Goal: Book appointment/travel/reservation

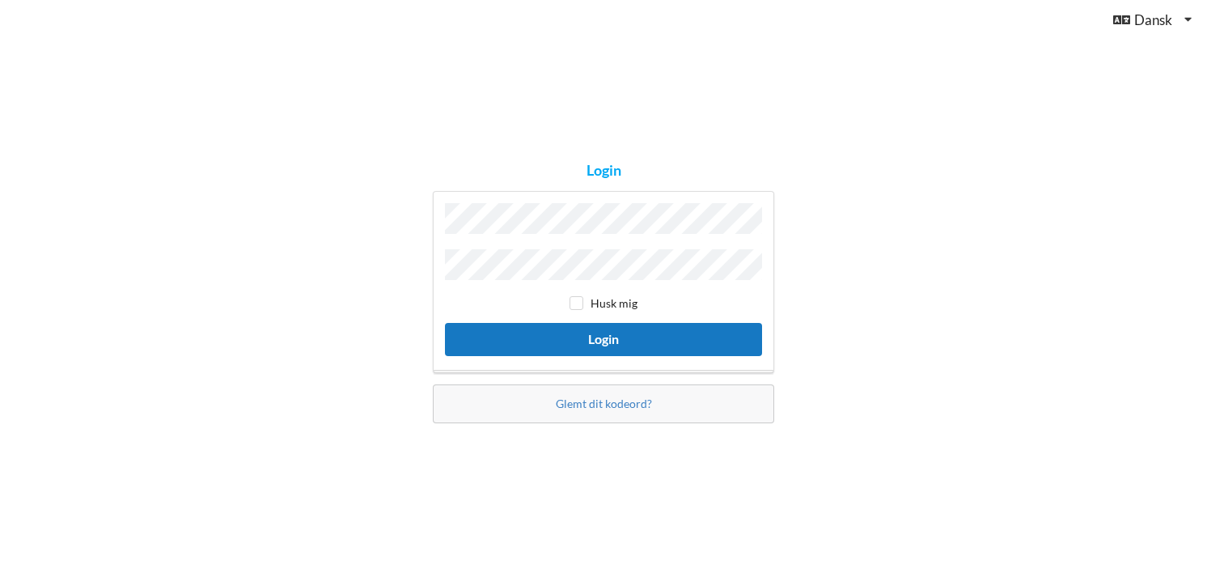
click at [593, 341] on button "Login" at bounding box center [603, 339] width 317 height 33
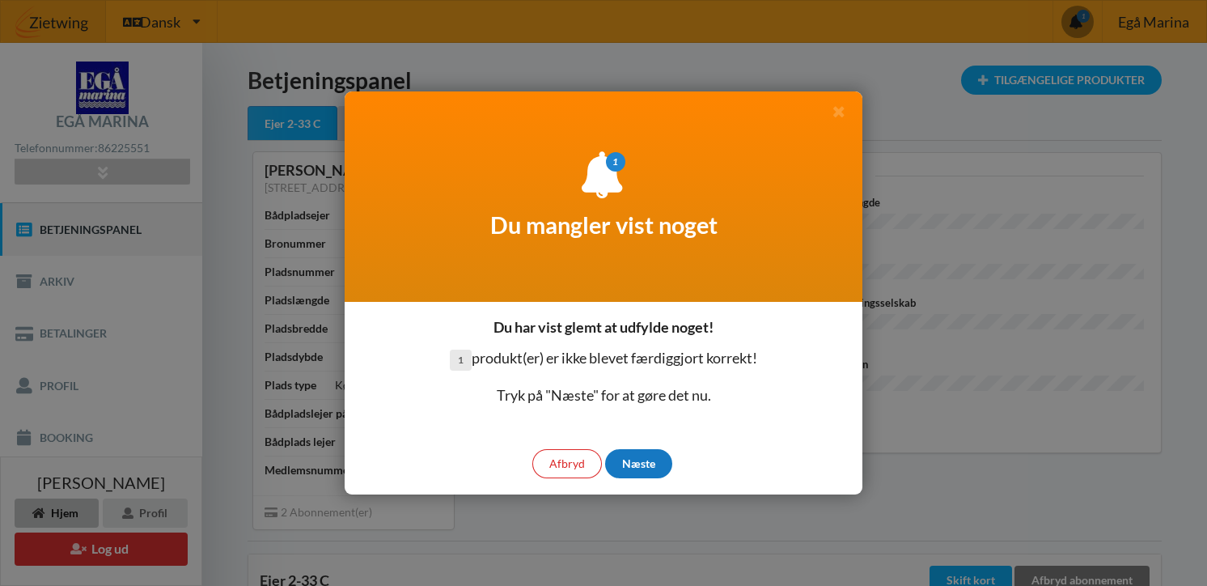
click at [651, 465] on div "Næste" at bounding box center [638, 463] width 67 height 29
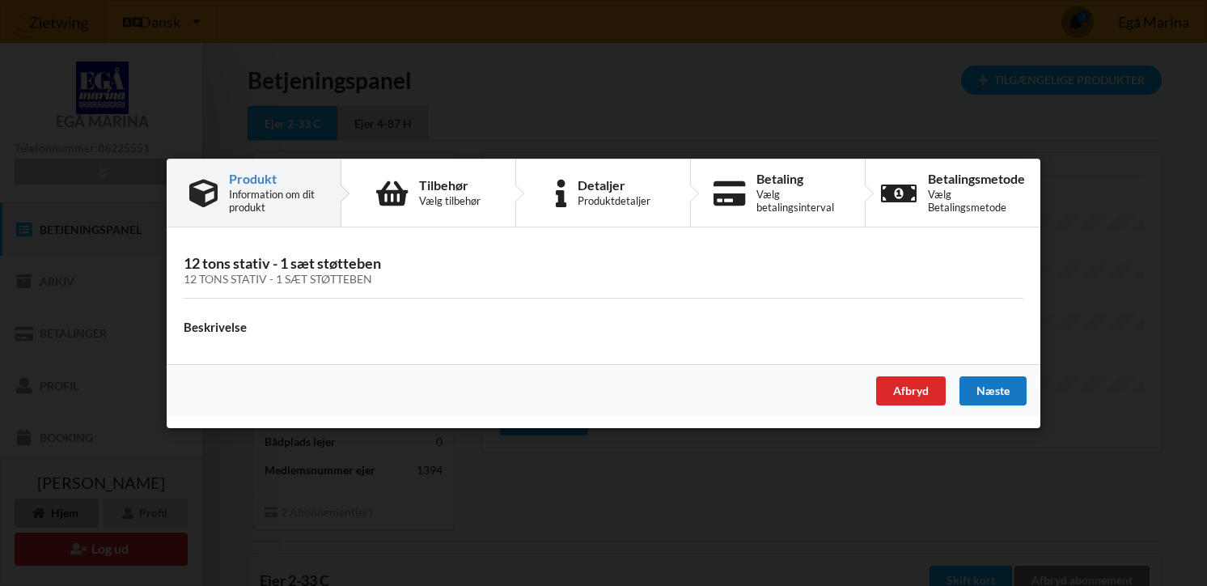
click at [1011, 395] on div "Næste" at bounding box center [993, 389] width 67 height 29
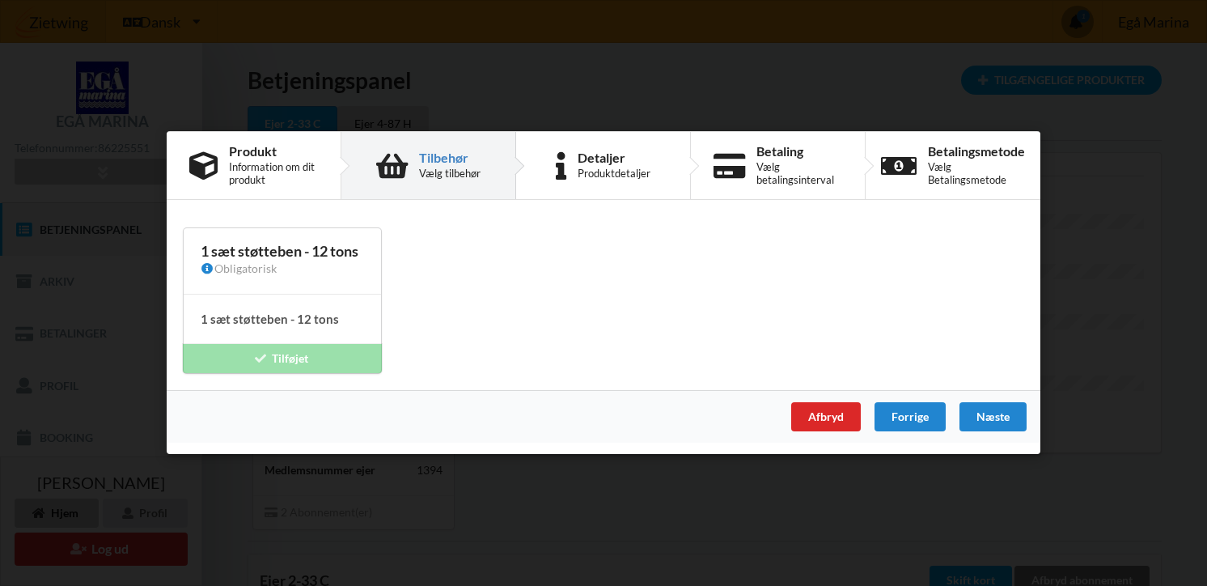
click at [293, 326] on h4 "1 sæt støtteben - 12 tons" at bounding box center [282, 319] width 163 height 15
click at [288, 367] on div "1 sæt støtteben - 12 tons Obligatorisk 1 sæt støtteben - 12 tons Intet tilbehør…" at bounding box center [282, 301] width 197 height 145
click at [1002, 416] on div "Næste" at bounding box center [993, 417] width 67 height 29
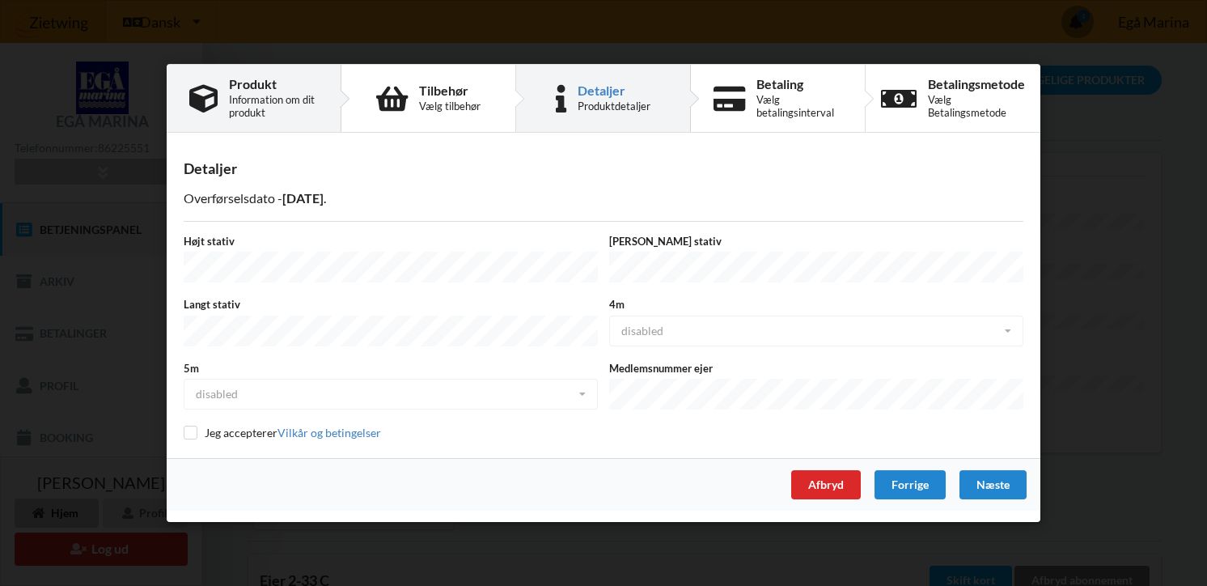
click at [254, 107] on div "Information om dit produkt" at bounding box center [273, 106] width 89 height 26
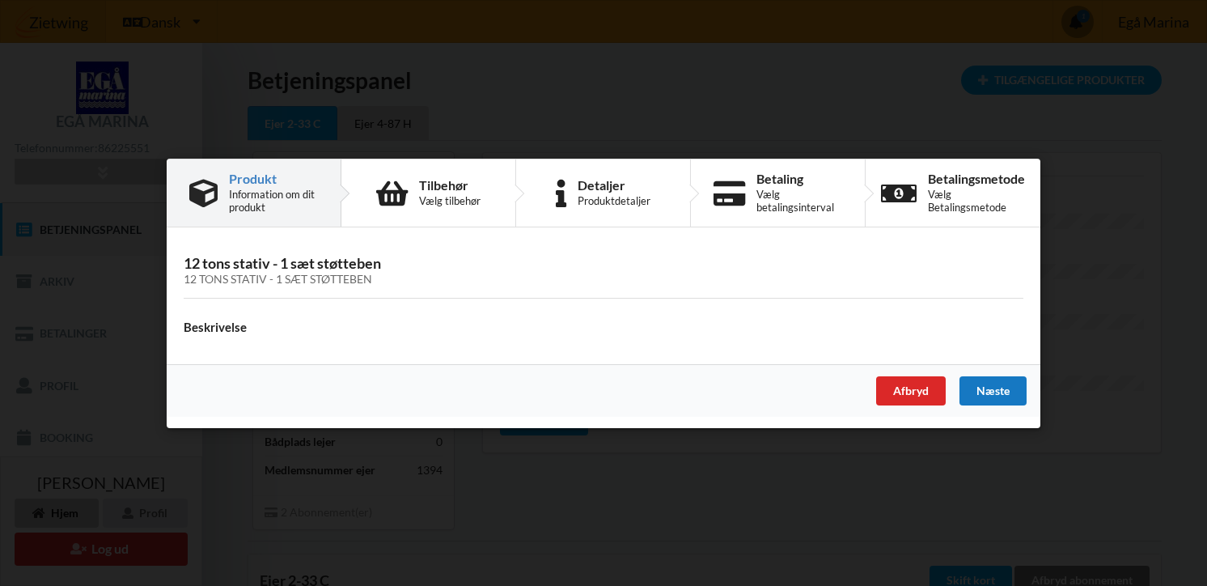
click at [1003, 394] on div "Næste" at bounding box center [993, 389] width 67 height 29
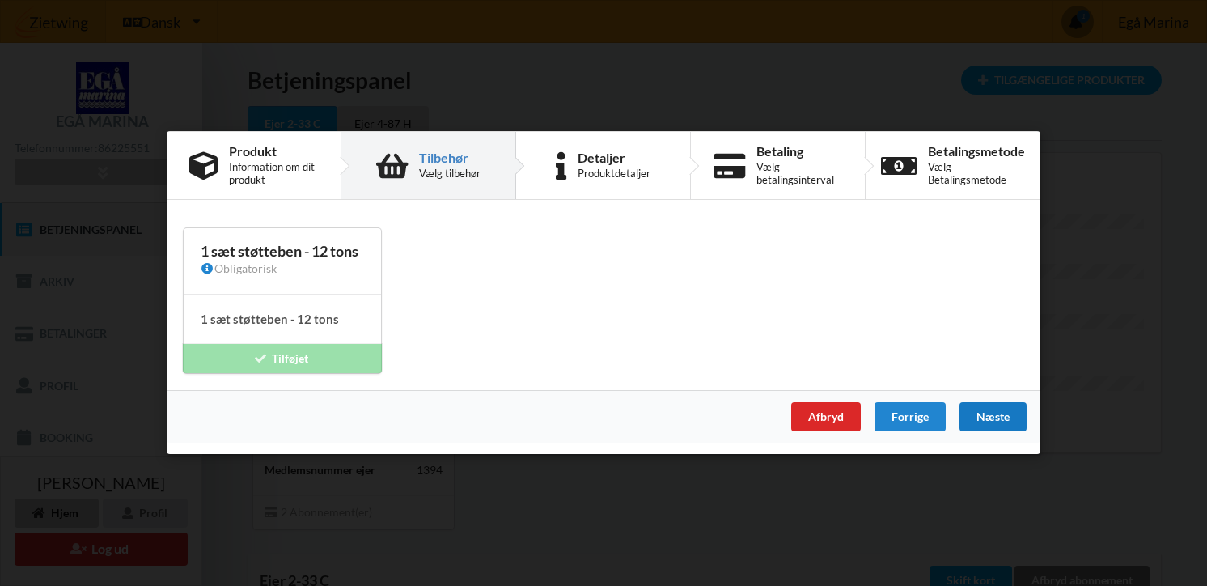
click at [1003, 406] on div "Næste" at bounding box center [993, 417] width 67 height 29
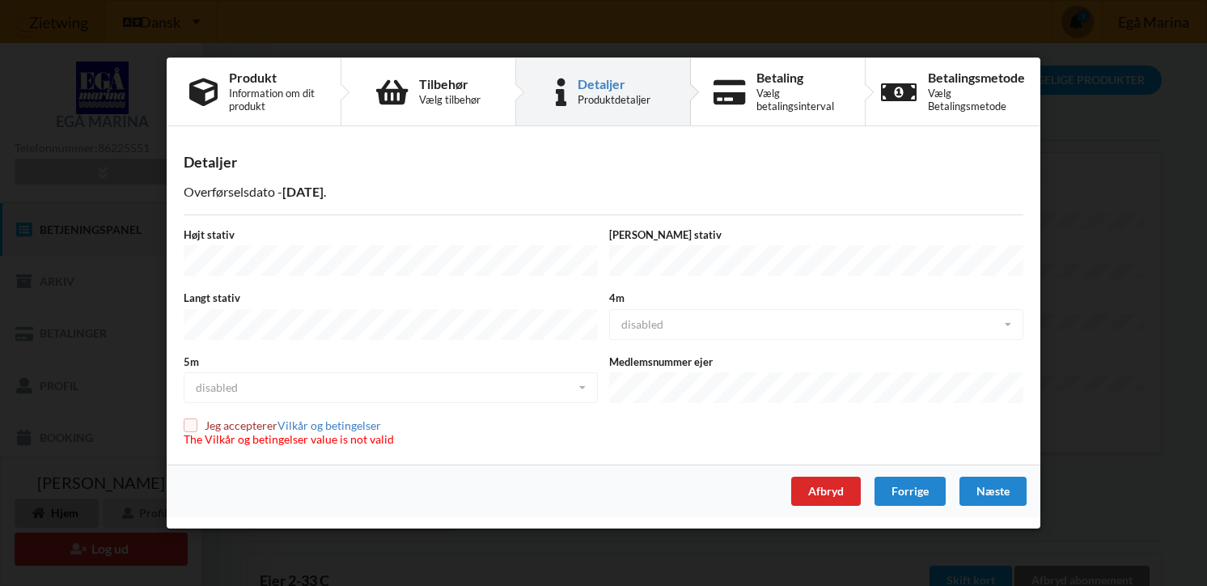
click at [189, 425] on input "checkbox" at bounding box center [191, 425] width 14 height 14
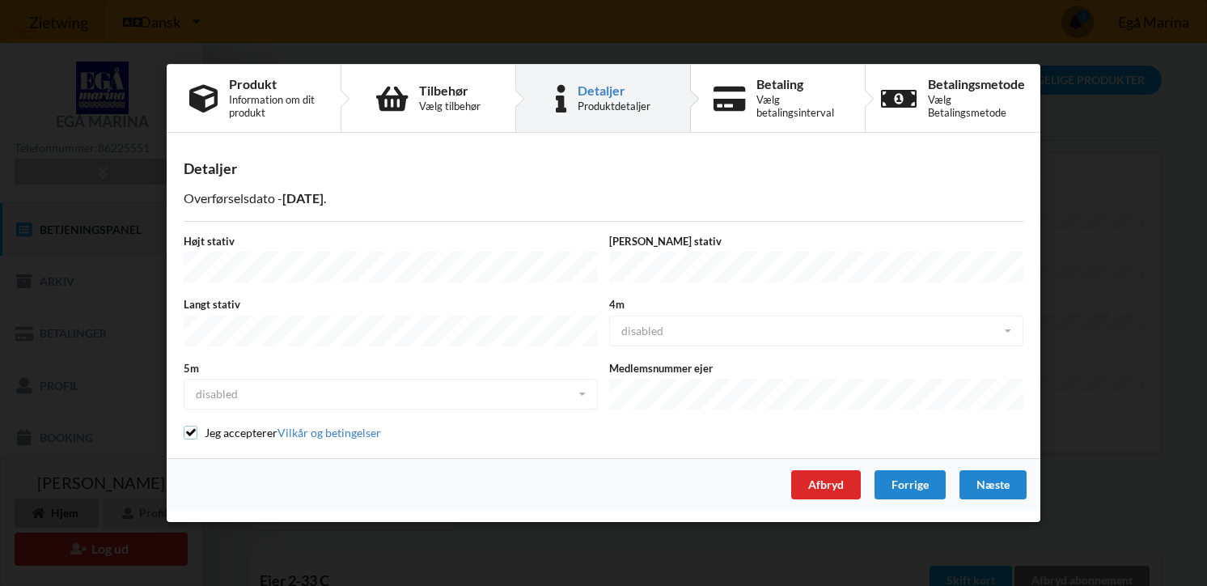
click at [192, 428] on input "checkbox" at bounding box center [191, 433] width 14 height 14
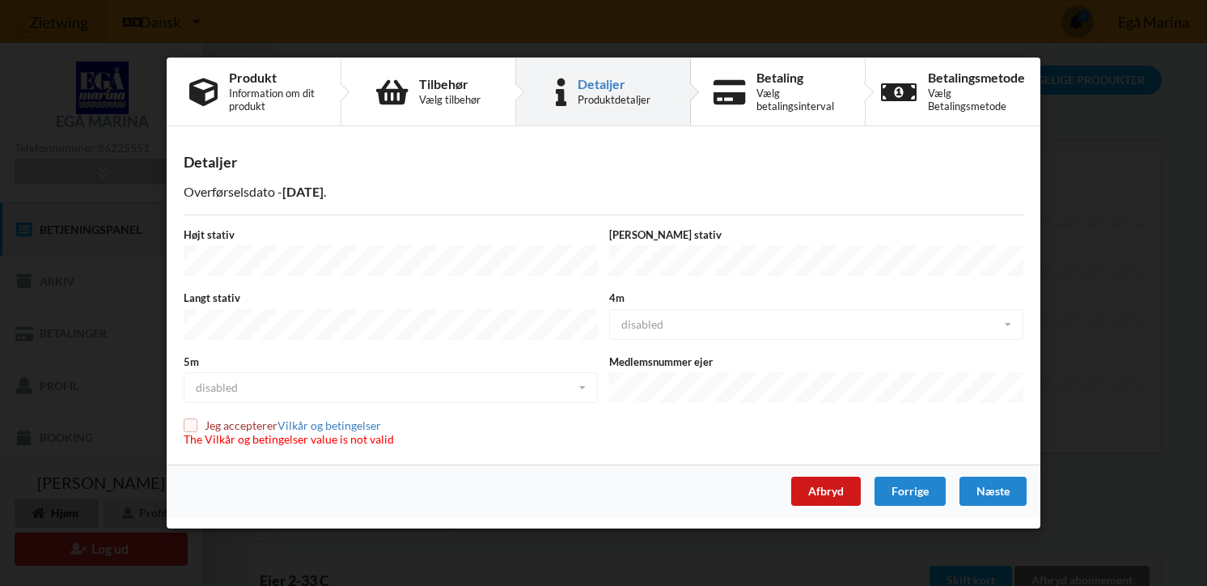
click at [834, 490] on div "Afbryd" at bounding box center [826, 491] width 70 height 29
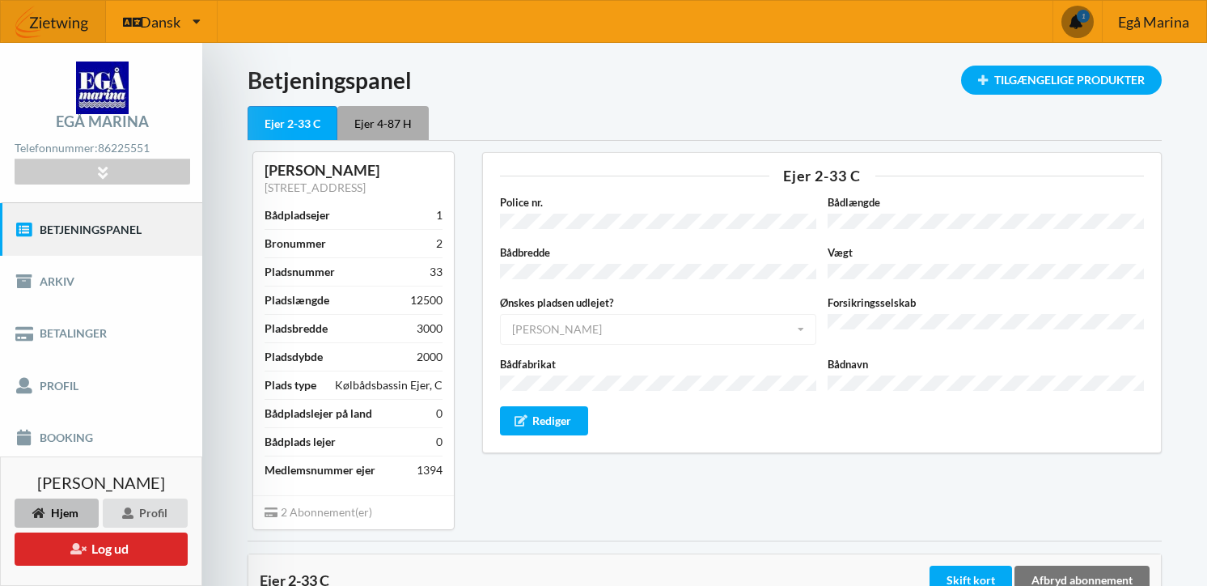
click at [390, 135] on div "Ejer 4-87 H" at bounding box center [382, 123] width 91 height 34
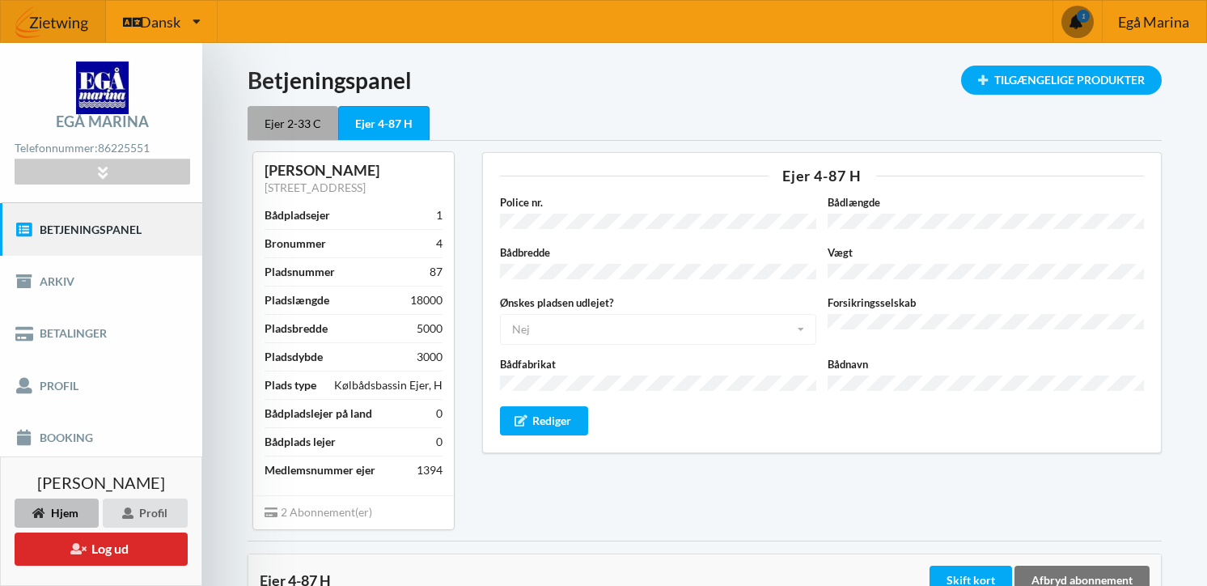
click at [285, 115] on div "Ejer 2-33 C" at bounding box center [293, 123] width 91 height 34
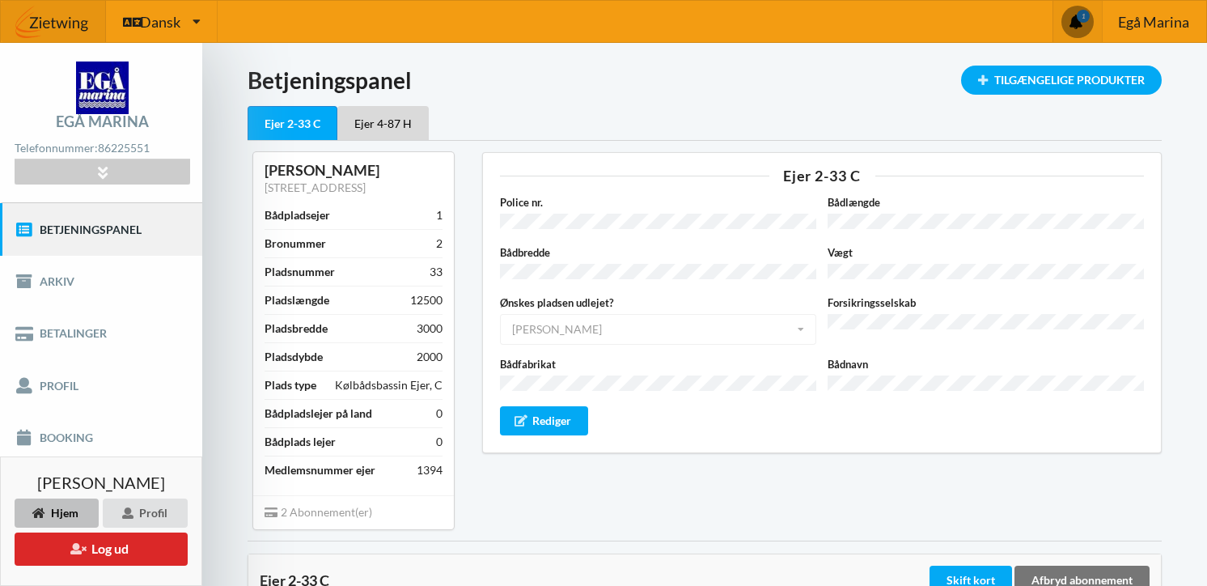
click at [1076, 28] on span at bounding box center [1078, 22] width 32 height 32
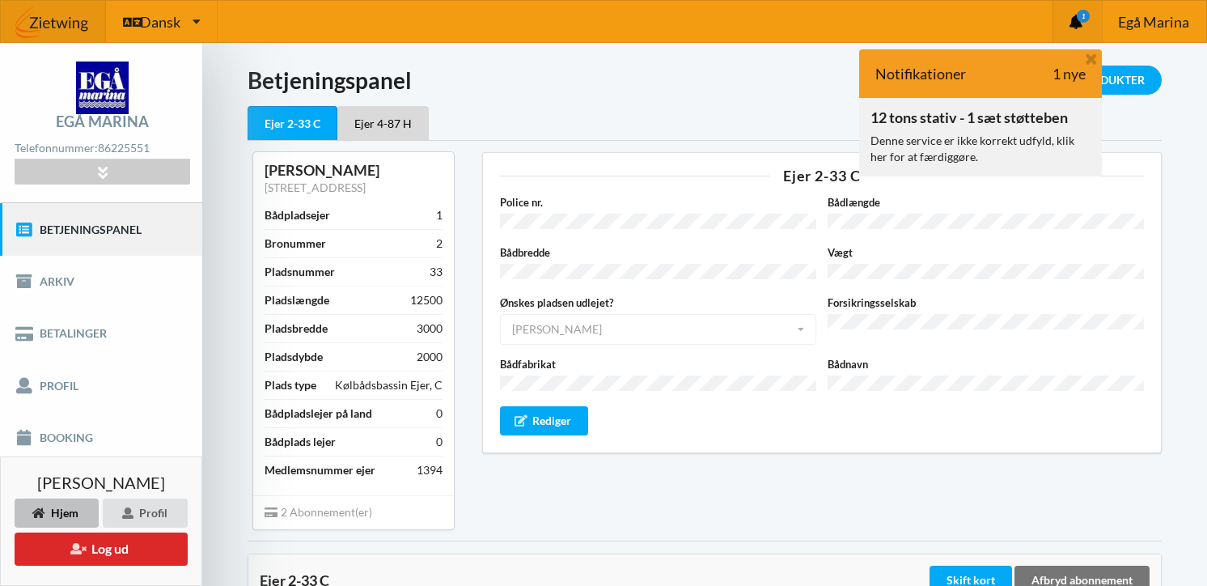
click at [998, 121] on div "12 tons stativ - 1 sæt støtteben" at bounding box center [969, 117] width 197 height 16
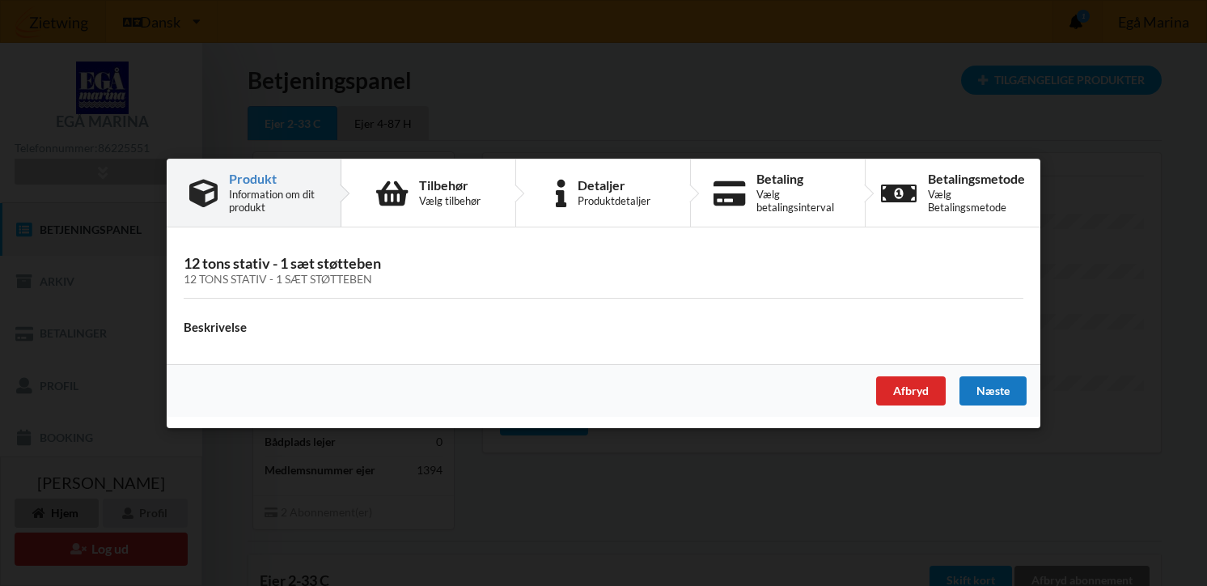
click at [1006, 391] on div "Næste" at bounding box center [993, 389] width 67 height 29
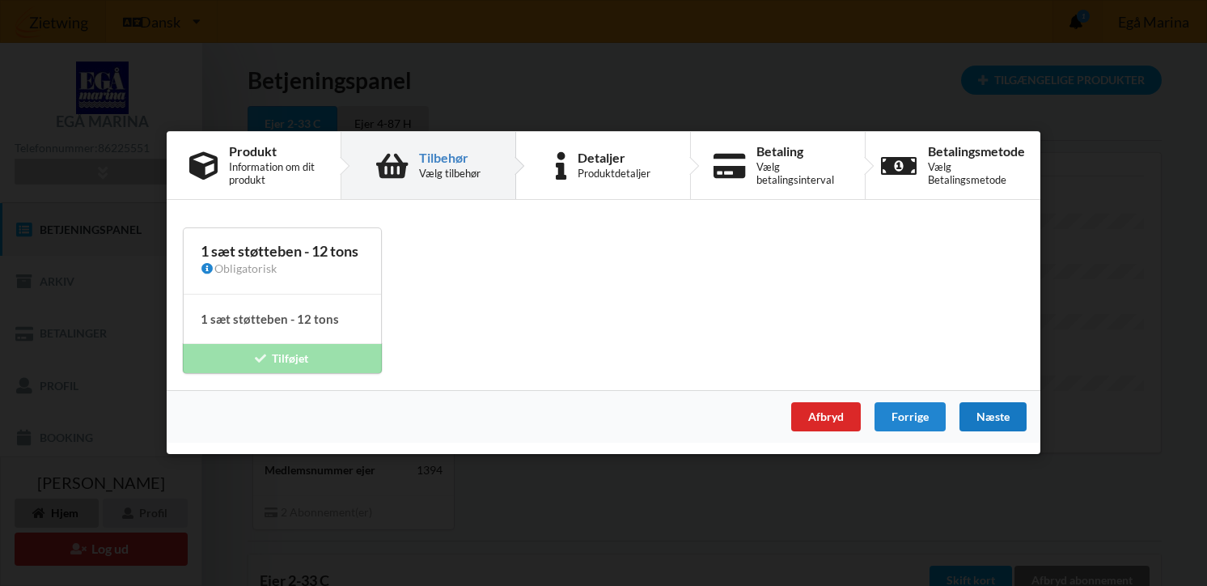
click at [996, 418] on div "Næste" at bounding box center [993, 417] width 67 height 29
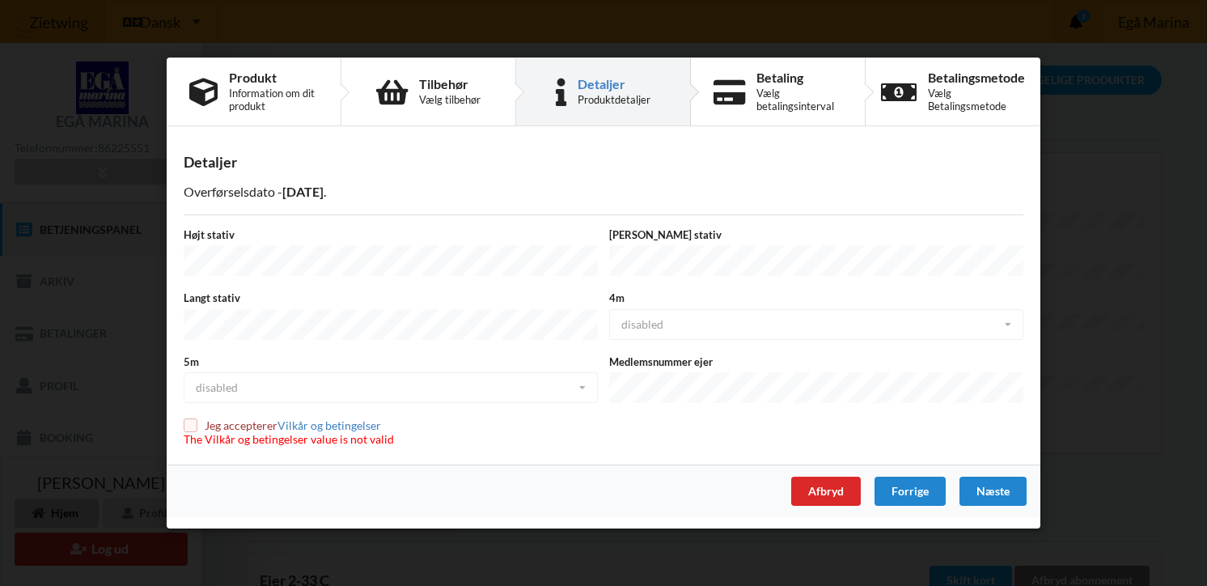
click at [471, 393] on div "5m disabled disabled enabled" at bounding box center [391, 380] width 426 height 53
click at [191, 421] on input "checkbox" at bounding box center [191, 425] width 14 height 14
checkbox input "true"
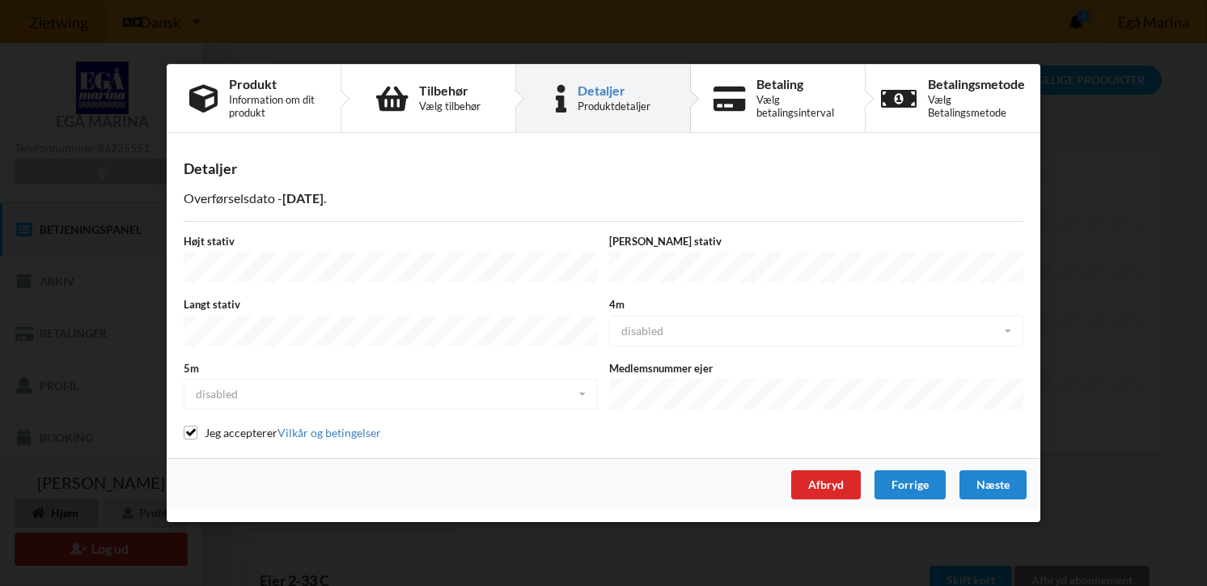
click at [1006, 329] on div "4m disabled disabled enabled" at bounding box center [817, 324] width 426 height 53
click at [1002, 489] on div "Næste" at bounding box center [993, 484] width 67 height 29
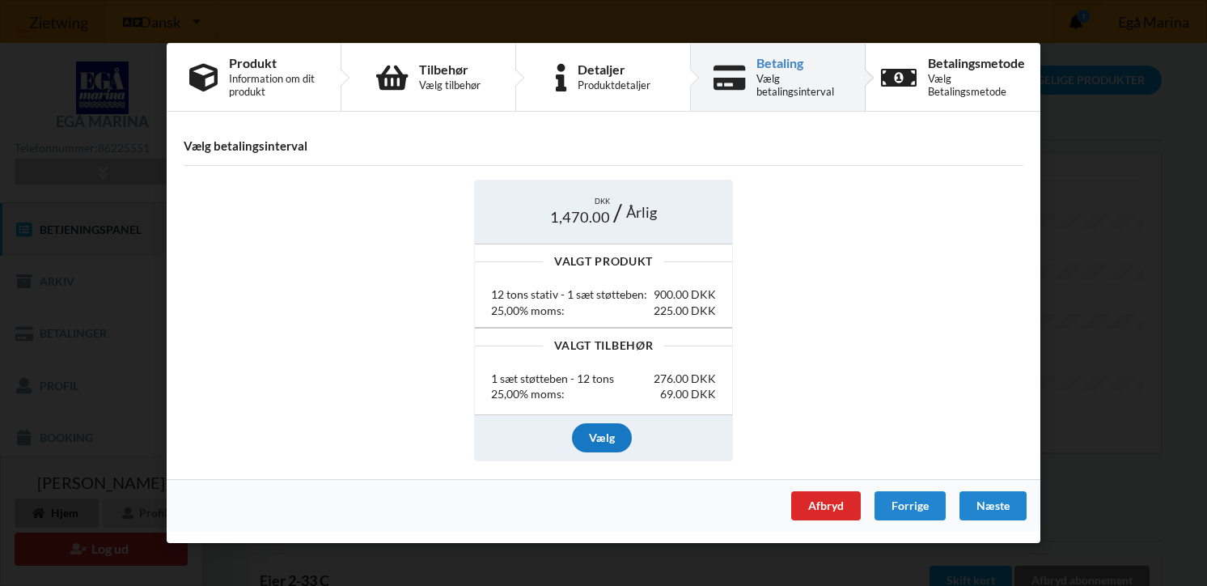
click at [604, 437] on div "Vælg" at bounding box center [602, 436] width 60 height 29
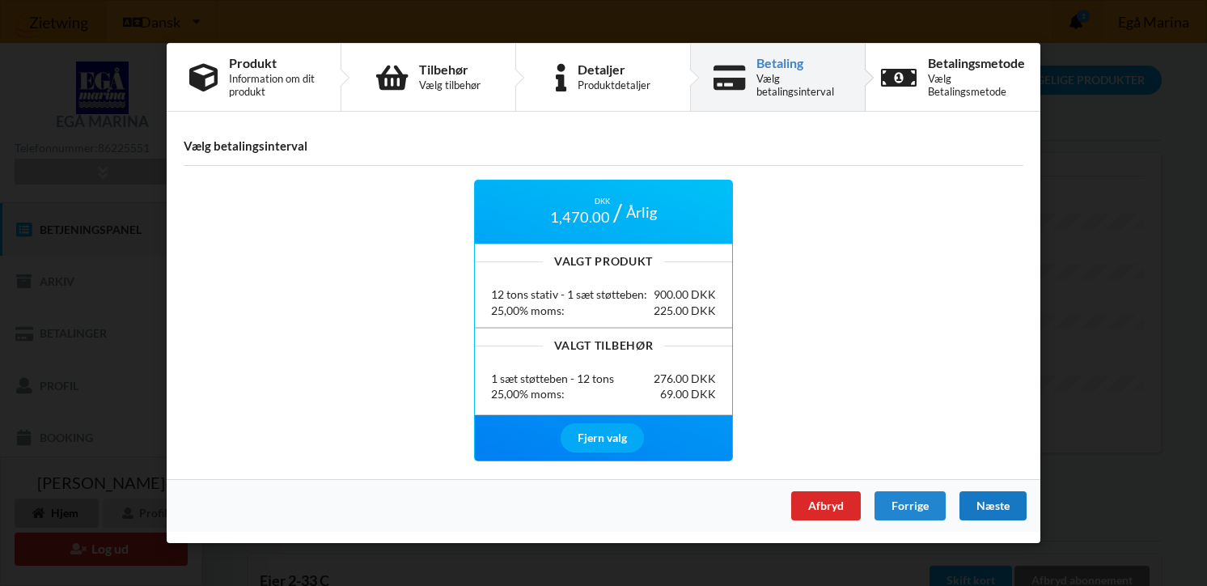
click at [997, 508] on div "Næste" at bounding box center [993, 505] width 67 height 29
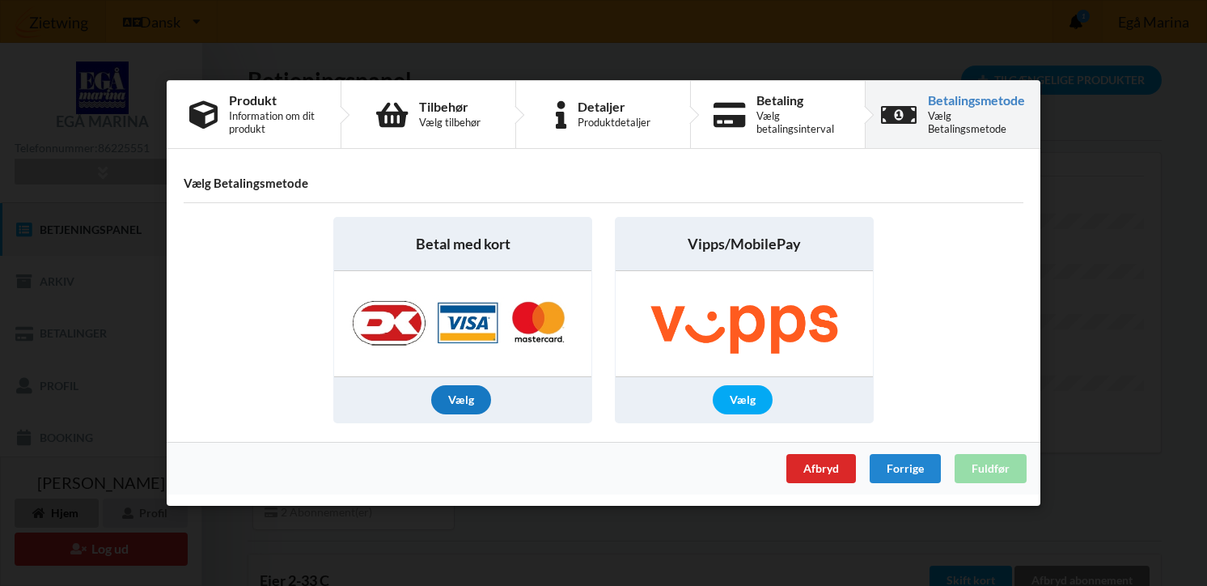
click at [468, 405] on div "Vælg" at bounding box center [461, 399] width 60 height 29
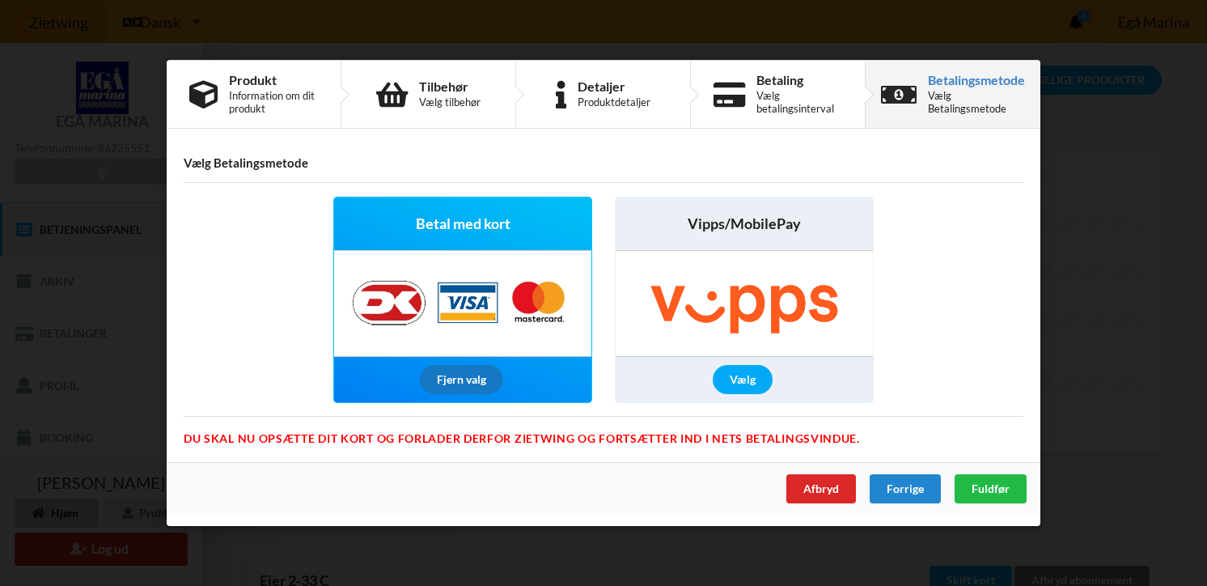
click at [473, 386] on div "Fjern valg" at bounding box center [461, 379] width 83 height 29
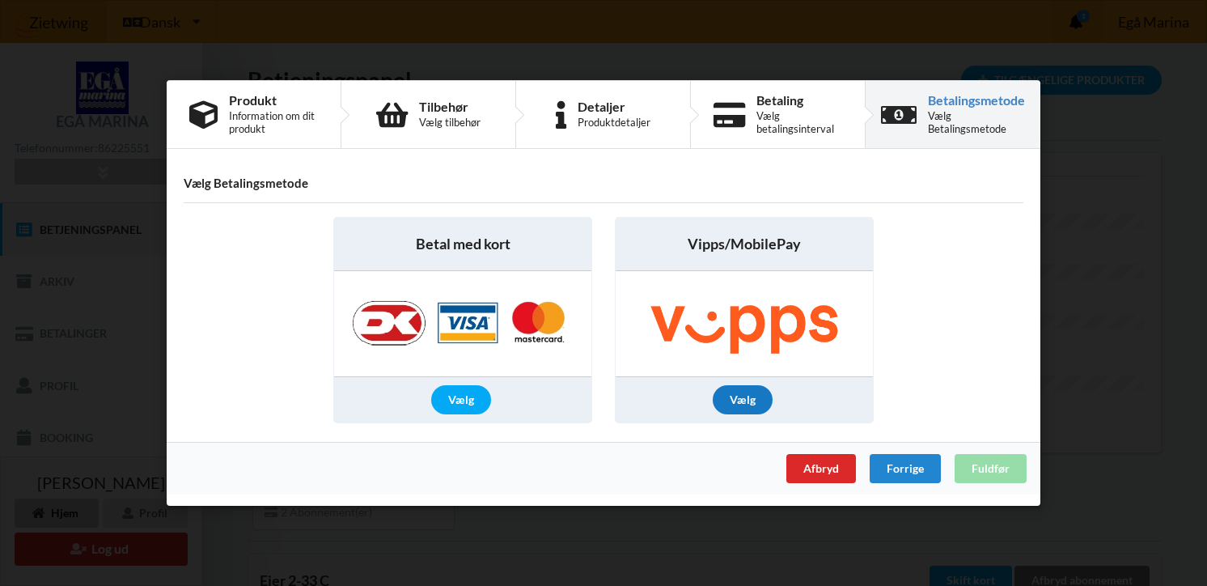
click at [740, 405] on div "Vælg" at bounding box center [743, 399] width 60 height 29
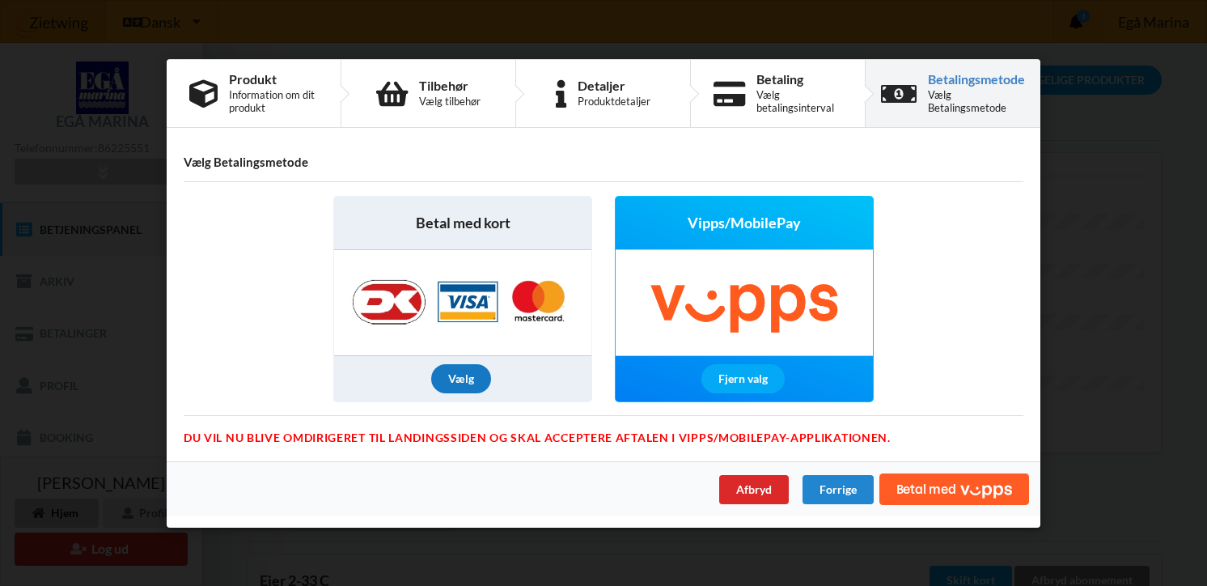
click at [463, 372] on div "Vælg" at bounding box center [461, 378] width 60 height 29
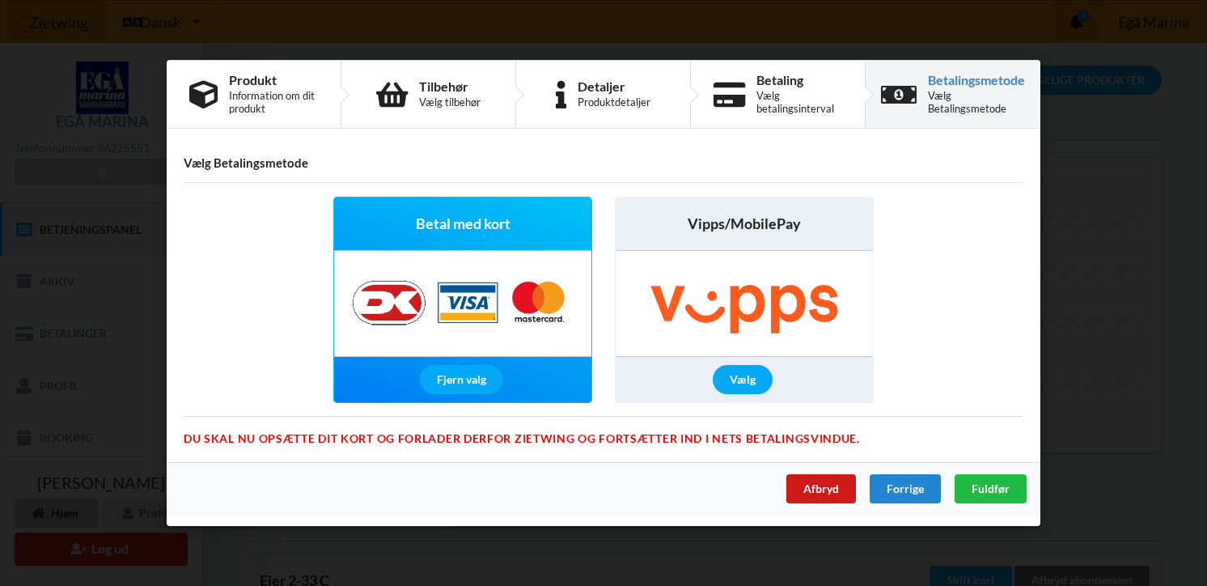
click at [833, 493] on div "Afbryd" at bounding box center [822, 488] width 70 height 29
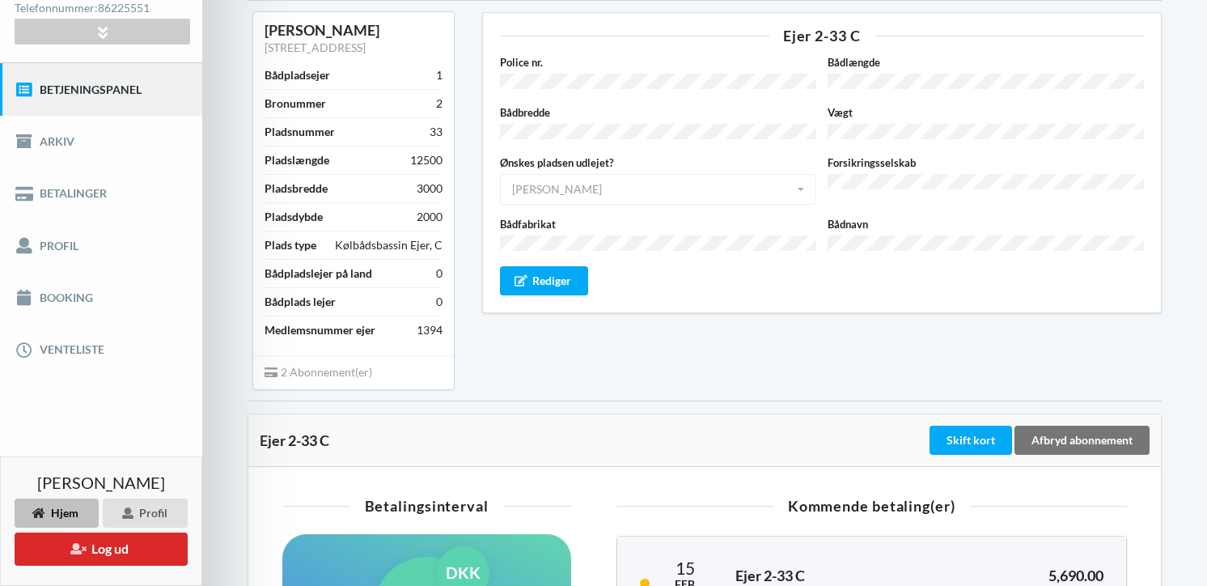
scroll to position [176, 0]
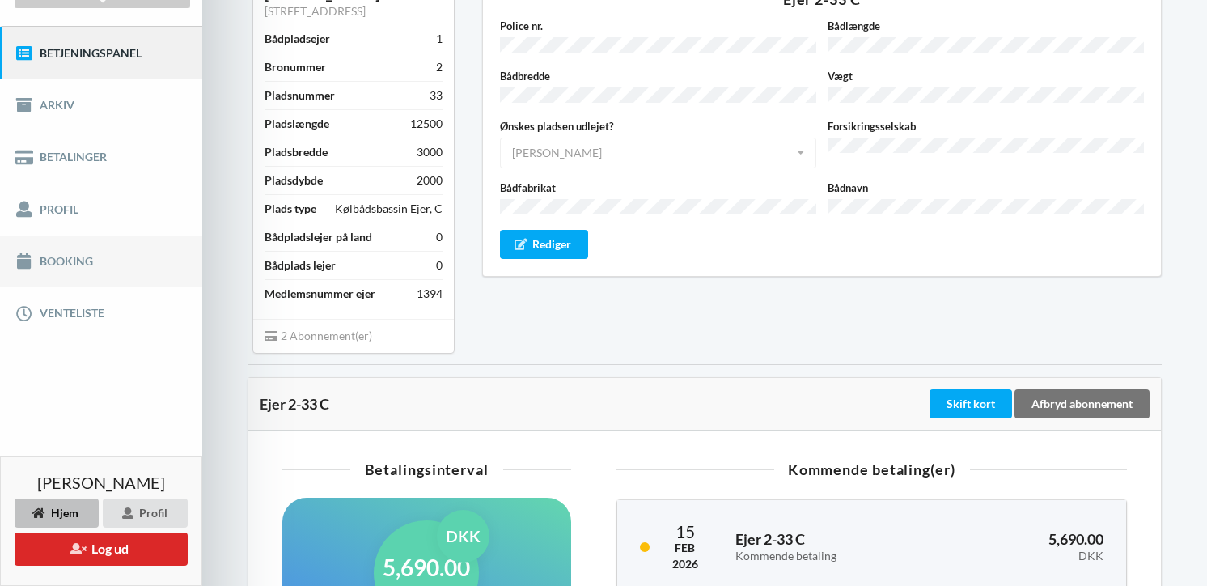
click at [64, 258] on link "Booking" at bounding box center [101, 261] width 202 height 52
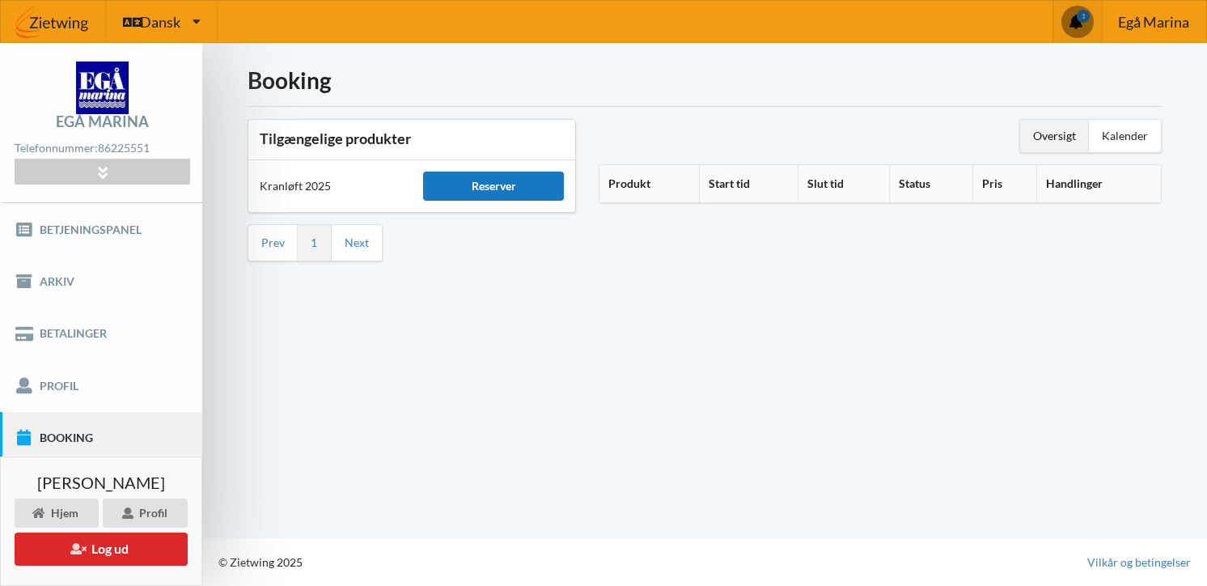
click at [485, 185] on div "Reserver" at bounding box center [493, 186] width 141 height 29
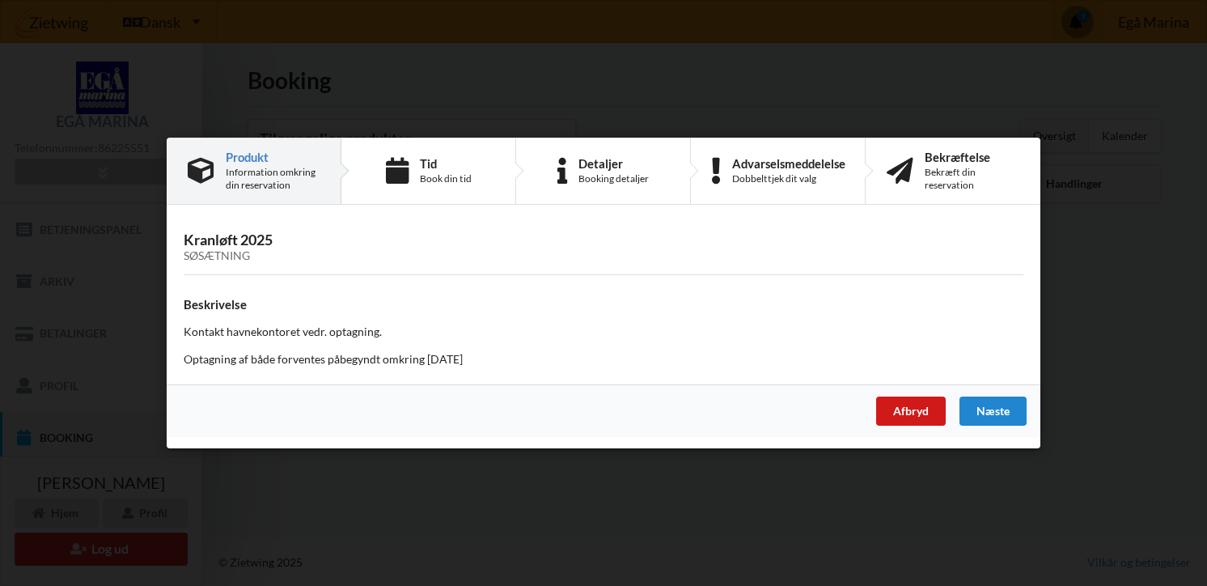
click at [905, 417] on div "Afbryd" at bounding box center [911, 411] width 70 height 29
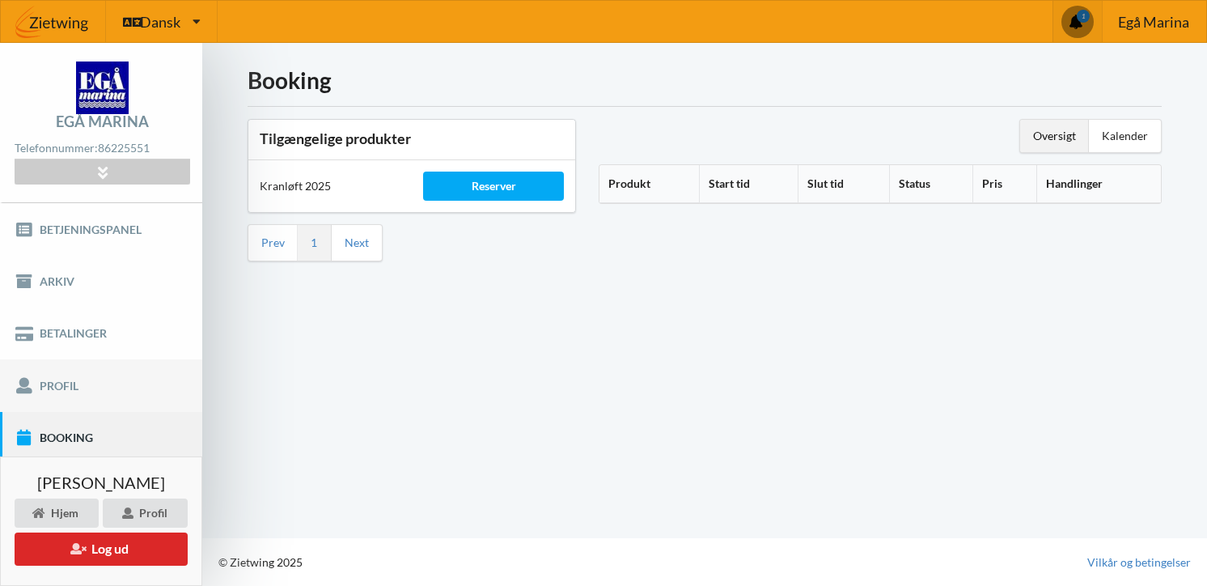
click at [76, 390] on link "Profil" at bounding box center [101, 385] width 202 height 52
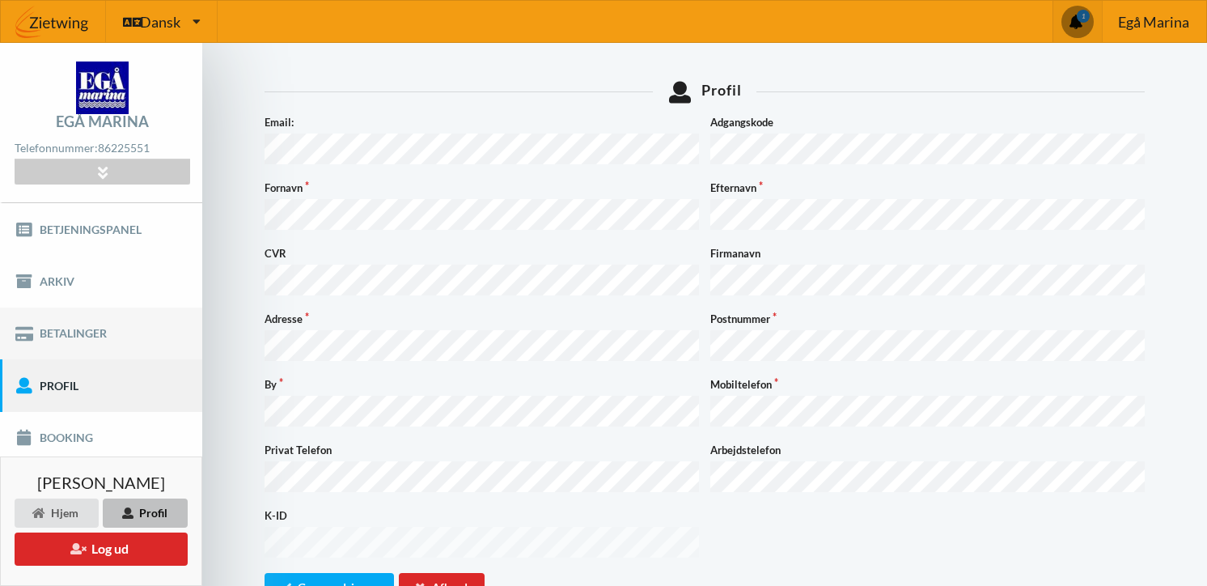
click at [83, 326] on link "Betalinger" at bounding box center [101, 333] width 202 height 52
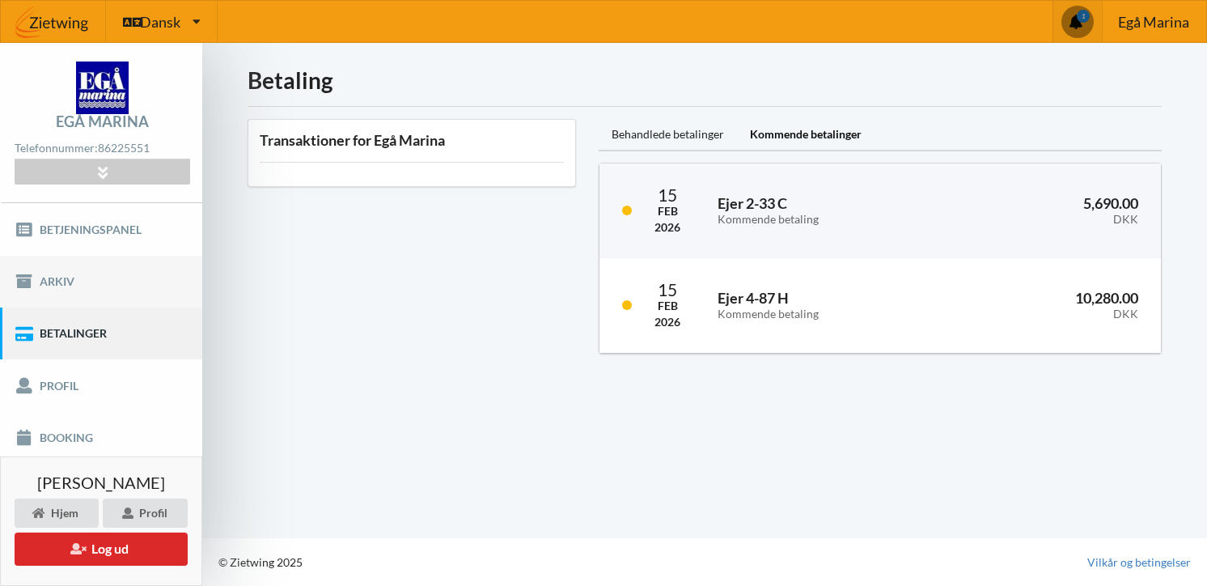
click at [76, 275] on link "Arkiv" at bounding box center [101, 282] width 202 height 52
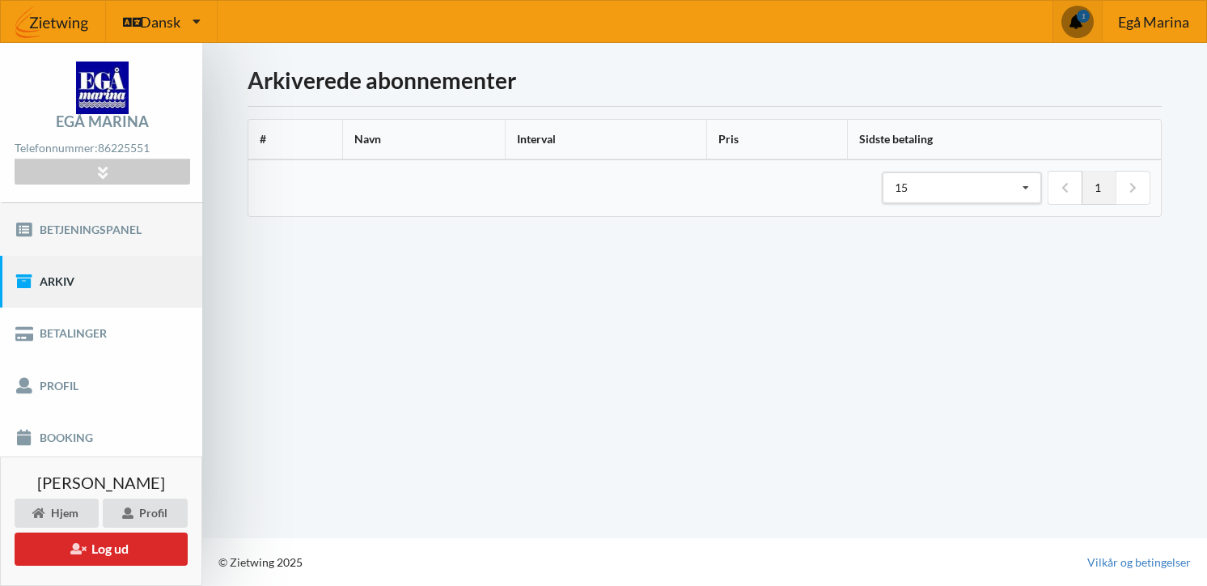
click at [91, 236] on link "Betjeningspanel" at bounding box center [101, 229] width 202 height 52
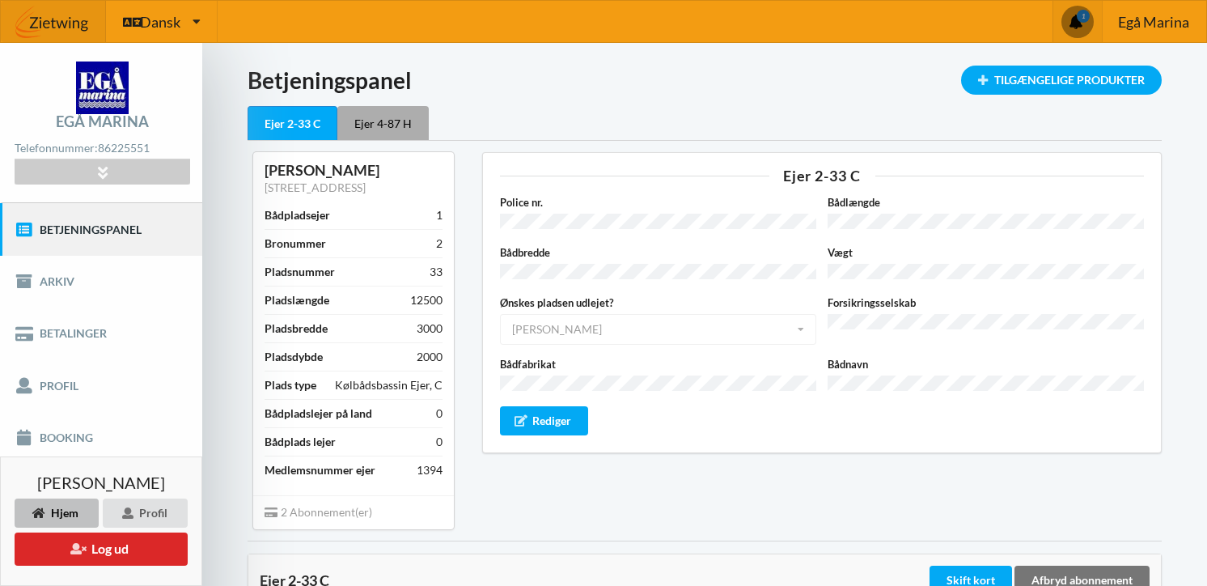
click at [384, 121] on div "Ejer 4-87 H" at bounding box center [382, 123] width 91 height 34
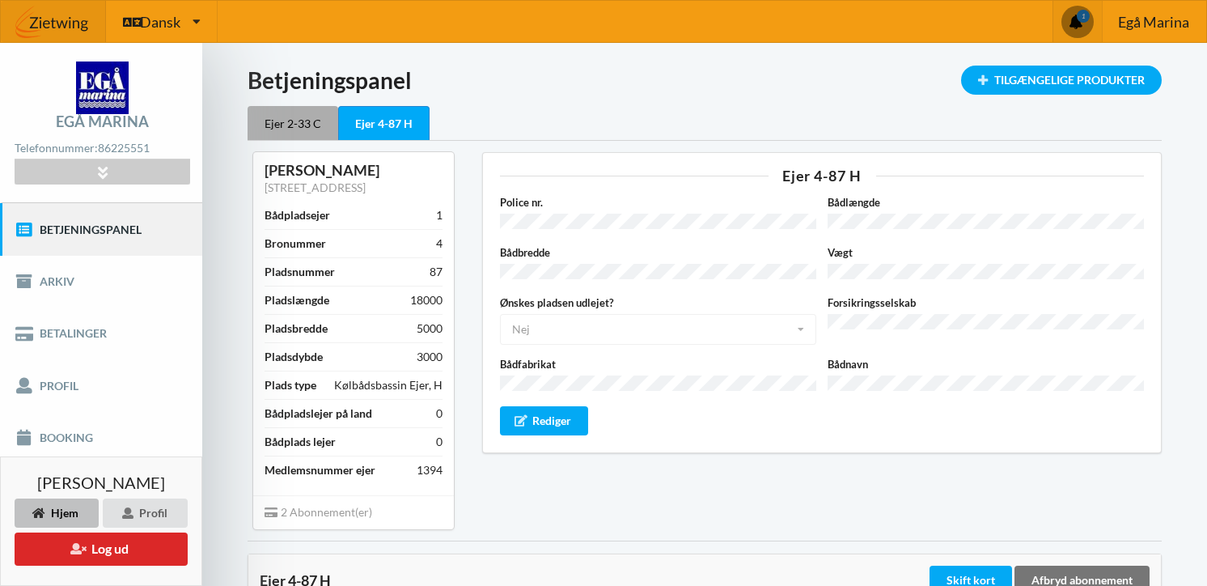
click at [280, 120] on div "Ejer 2-33 C" at bounding box center [293, 123] width 91 height 34
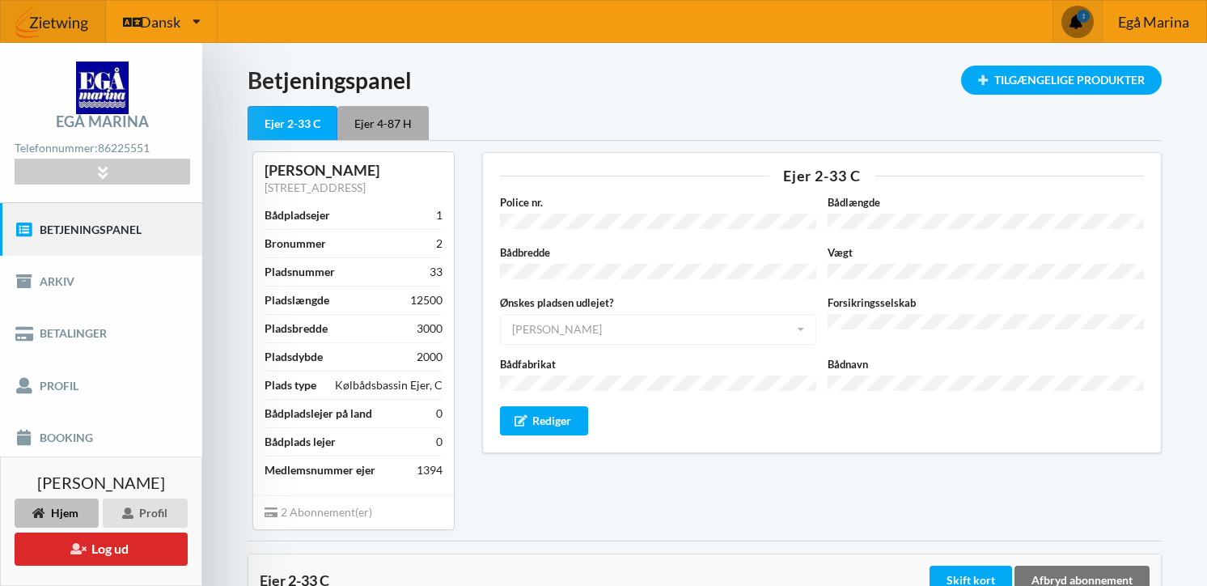
click at [391, 123] on div "Ejer 4-87 H" at bounding box center [382, 123] width 91 height 34
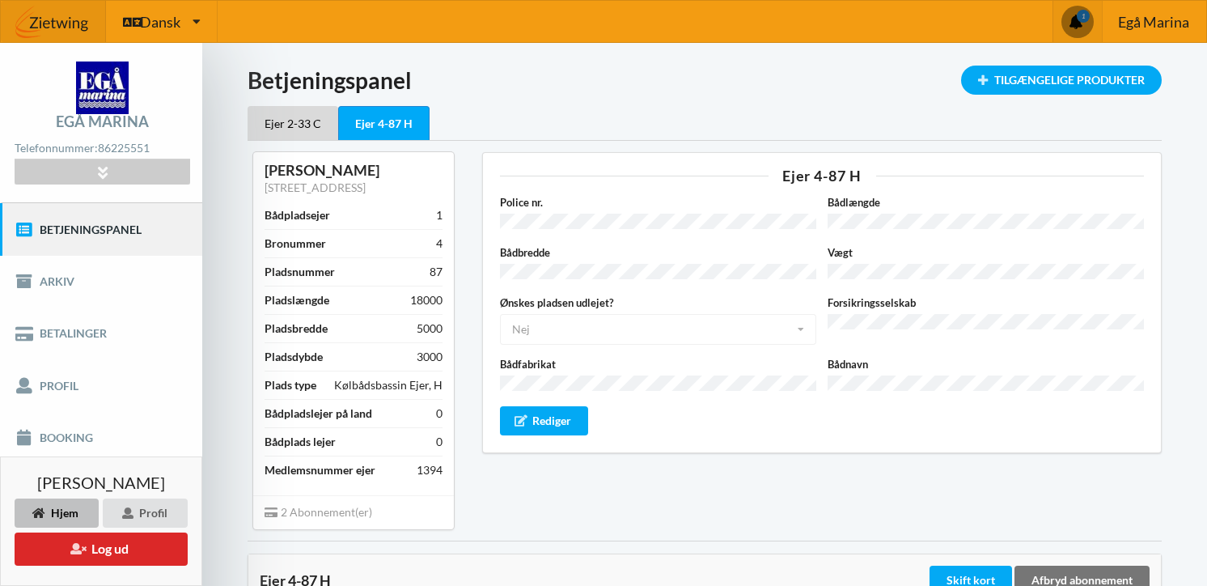
click at [1077, 24] on span at bounding box center [1078, 22] width 32 height 32
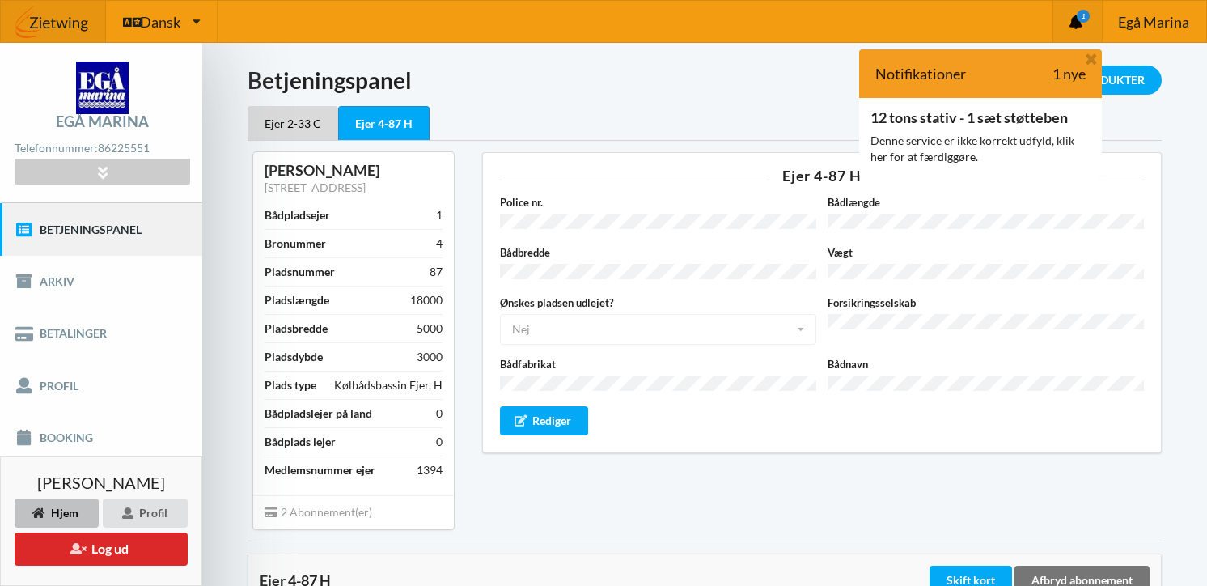
click at [1161, 114] on div "Ejer 2-33 C Ejer 4-87 H" at bounding box center [705, 123] width 914 height 34
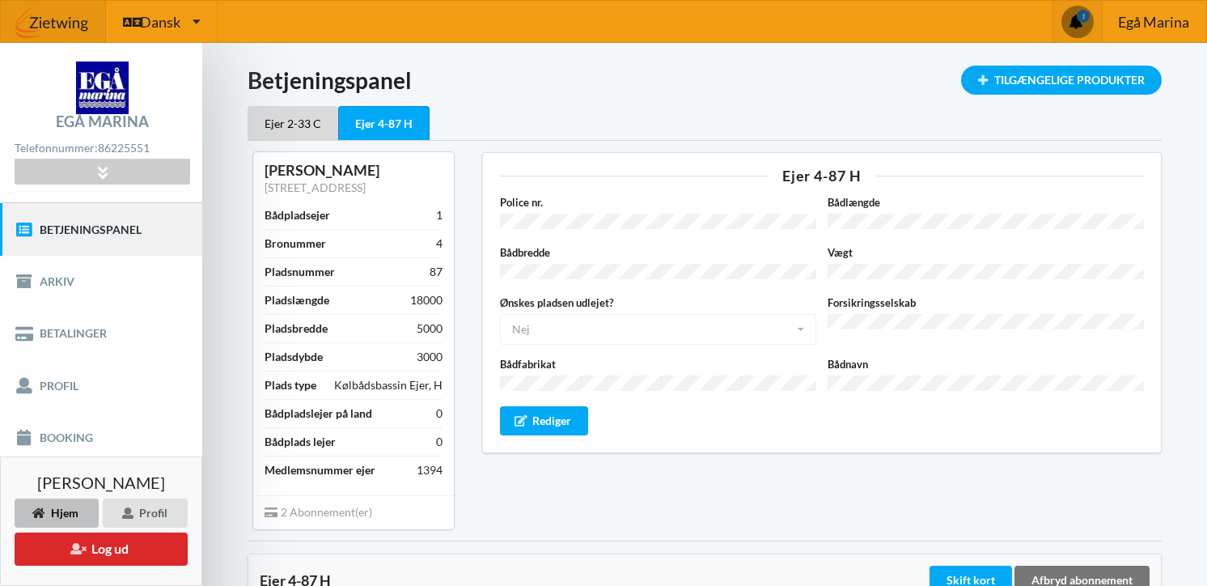
click at [1080, 15] on span at bounding box center [1078, 22] width 32 height 32
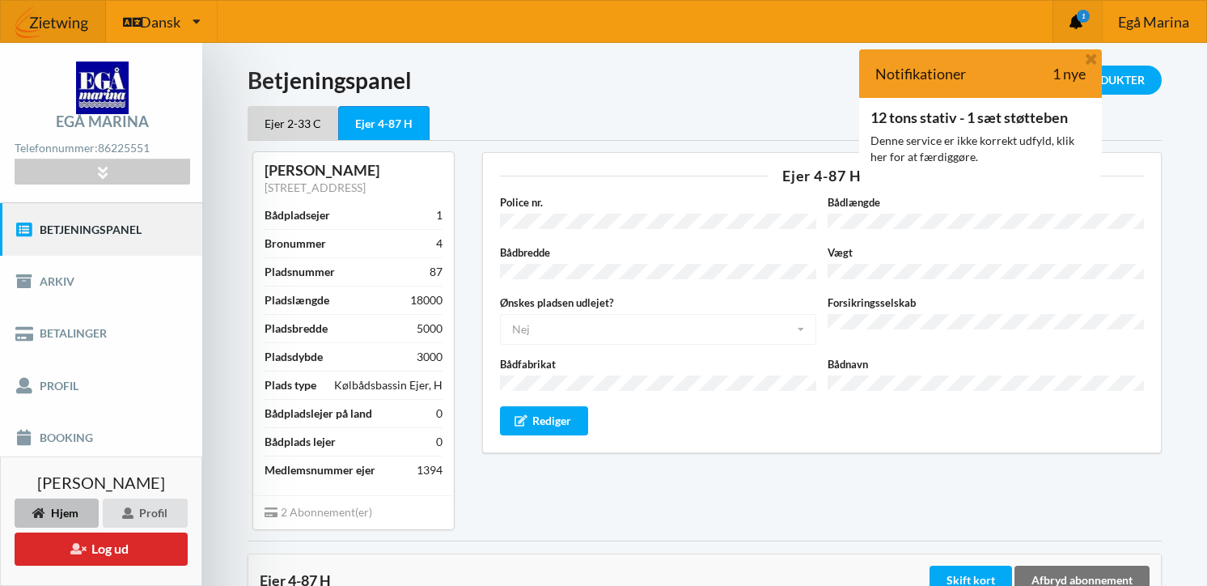
click at [997, 88] on div "Notifikationer 1 nye" at bounding box center [980, 73] width 243 height 49
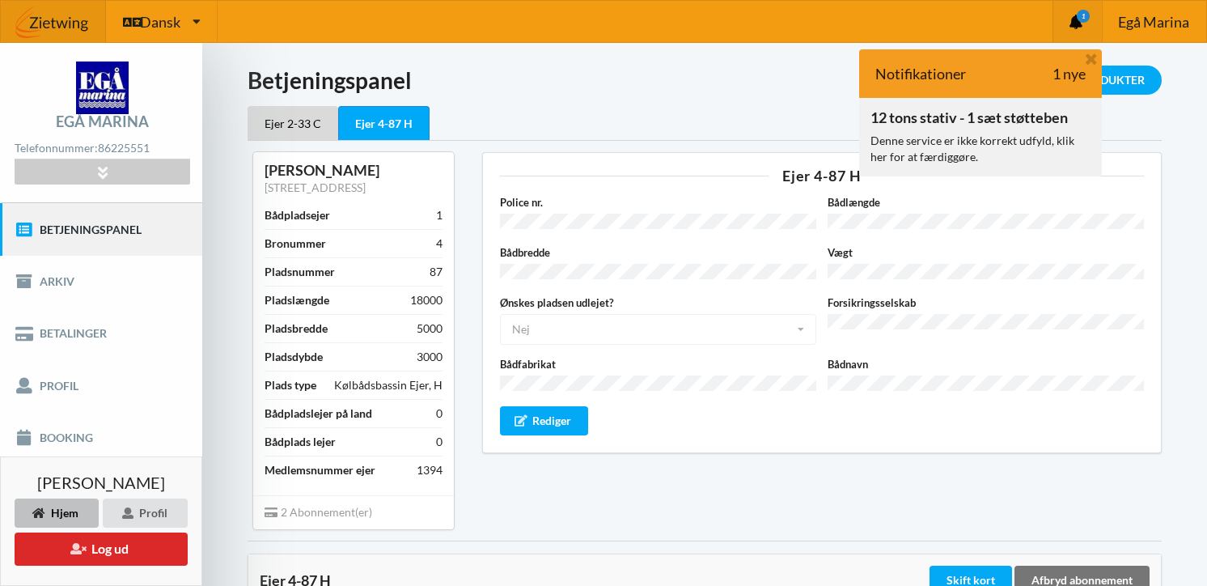
click at [992, 138] on div "Denne service er ikke korrekt udfyld, klik her for at færdiggøre." at bounding box center [981, 149] width 220 height 32
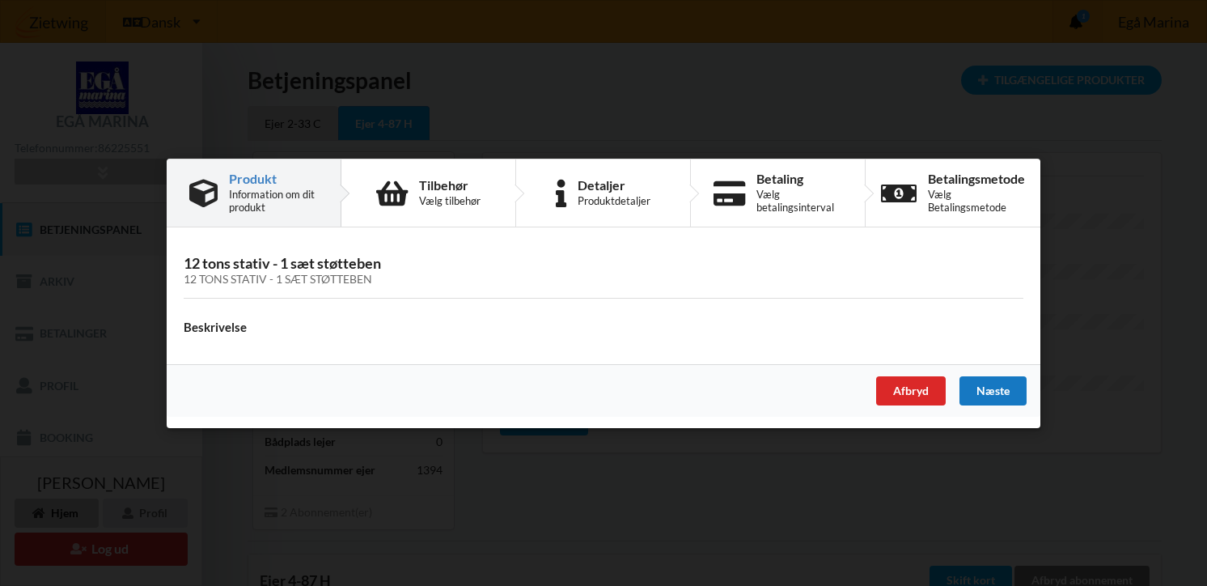
click at [1003, 391] on div "Næste" at bounding box center [993, 389] width 67 height 29
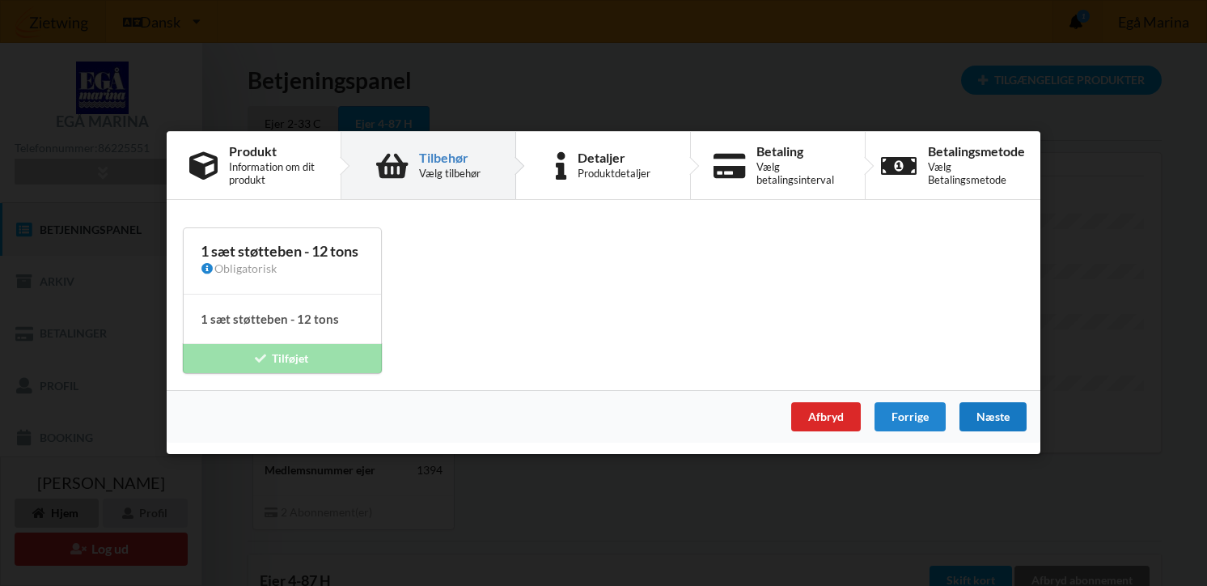
click at [1007, 422] on div "Næste" at bounding box center [993, 417] width 67 height 29
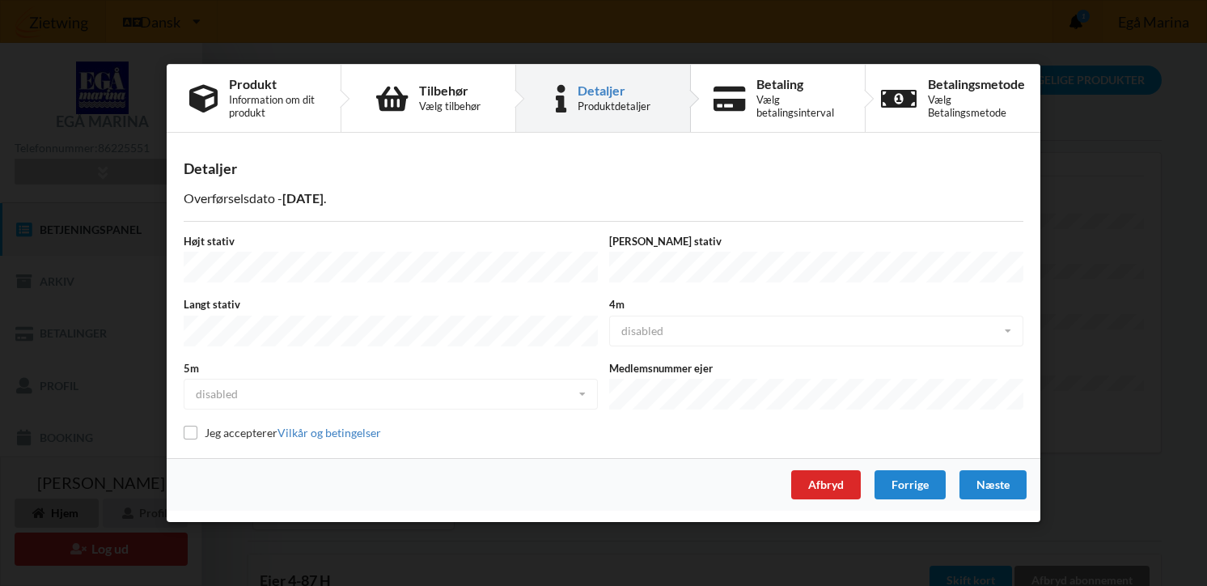
click at [206, 426] on label "Jeg accepterer Vilkår og betingelser" at bounding box center [282, 433] width 197 height 14
click at [189, 426] on input "checkbox" at bounding box center [191, 433] width 14 height 14
checkbox input "true"
click at [978, 481] on div "Næste" at bounding box center [993, 484] width 67 height 29
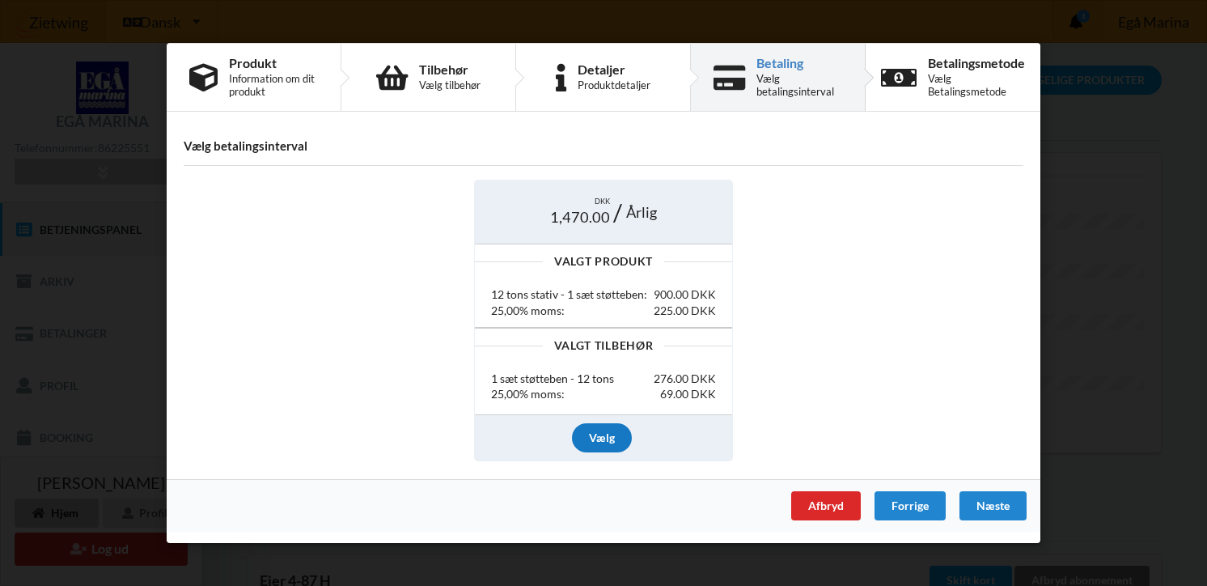
click at [606, 433] on div "Vælg" at bounding box center [602, 436] width 60 height 29
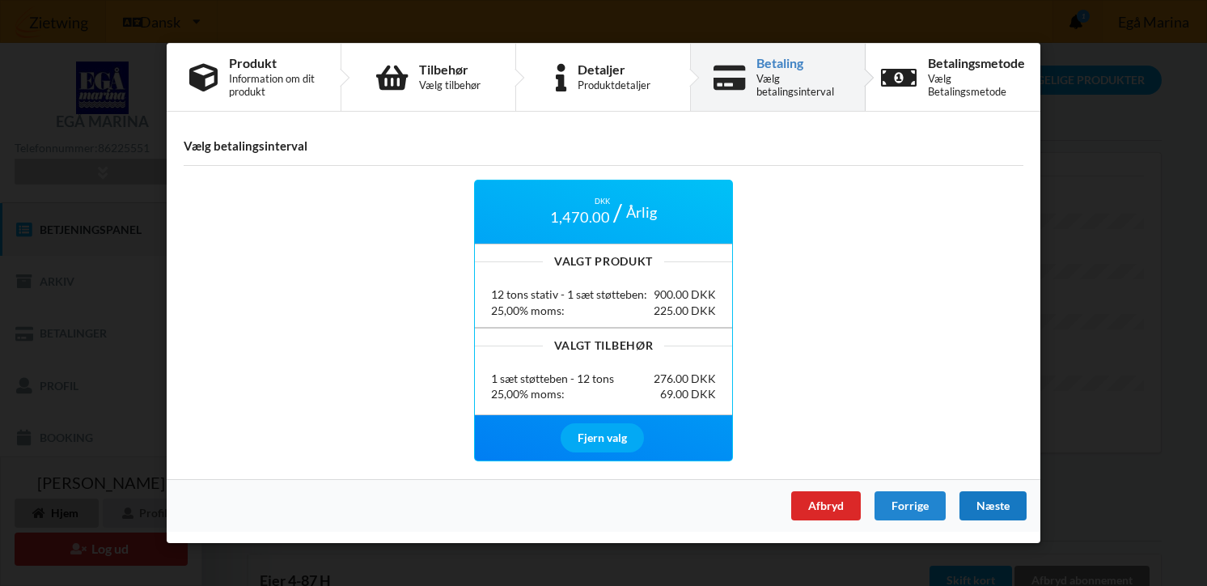
click at [974, 507] on div "Næste" at bounding box center [993, 505] width 67 height 29
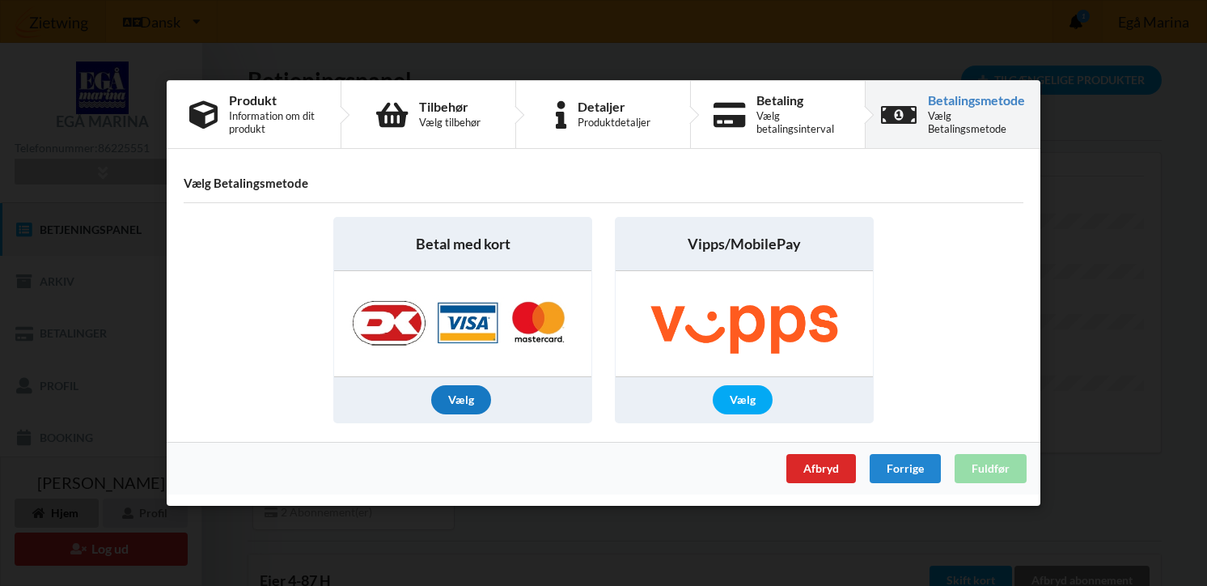
click at [458, 397] on div "Vælg" at bounding box center [461, 399] width 60 height 29
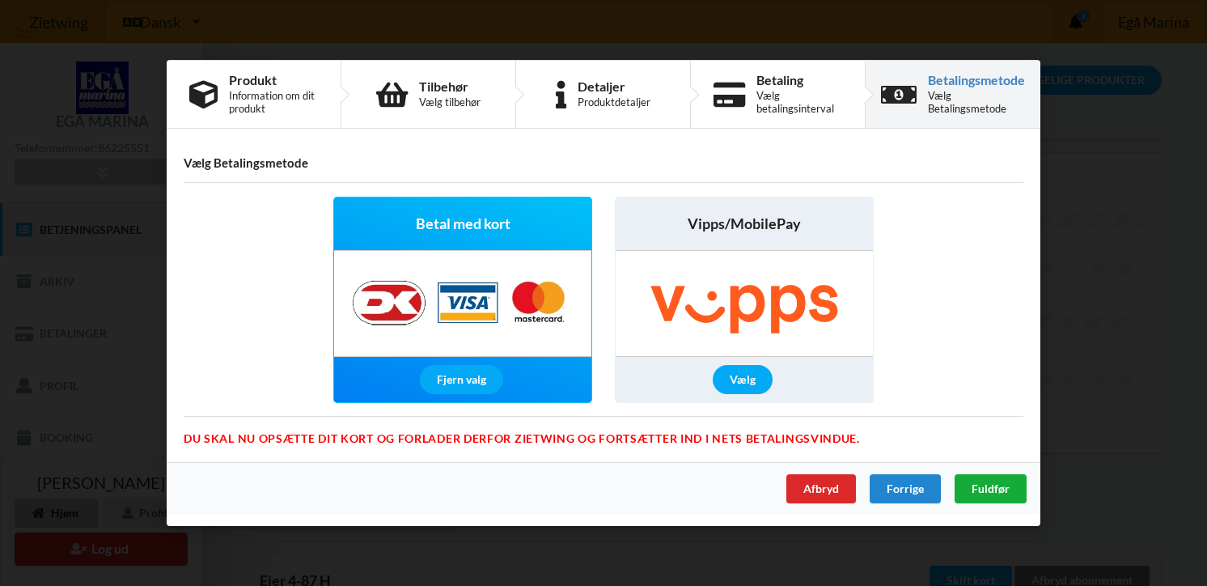
click at [992, 487] on span "Fuldfør" at bounding box center [991, 488] width 38 height 14
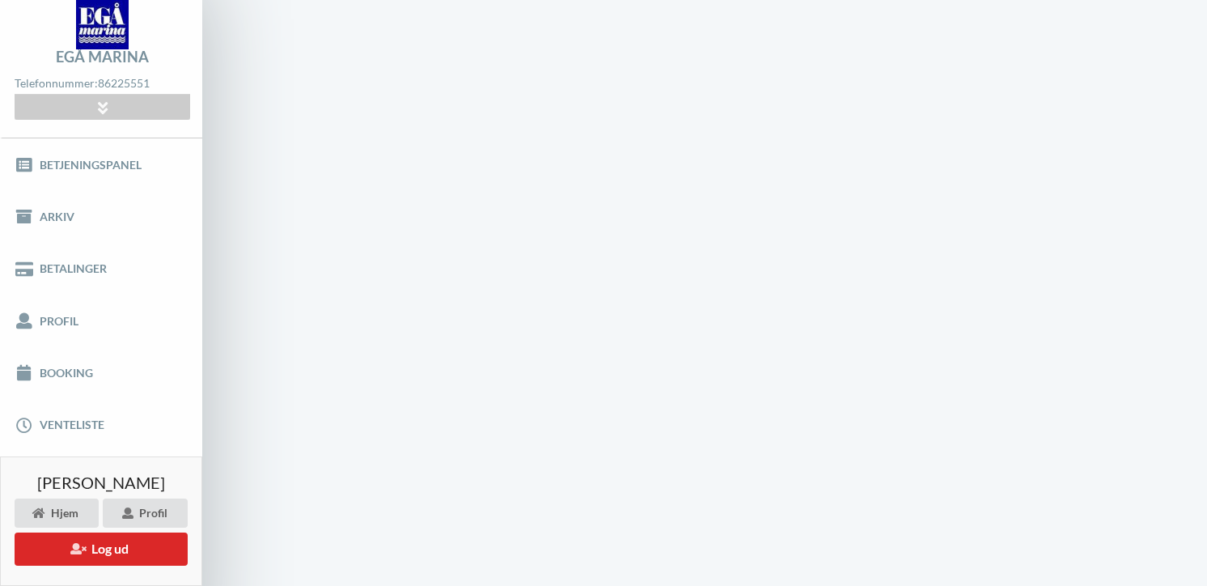
scroll to position [1, 0]
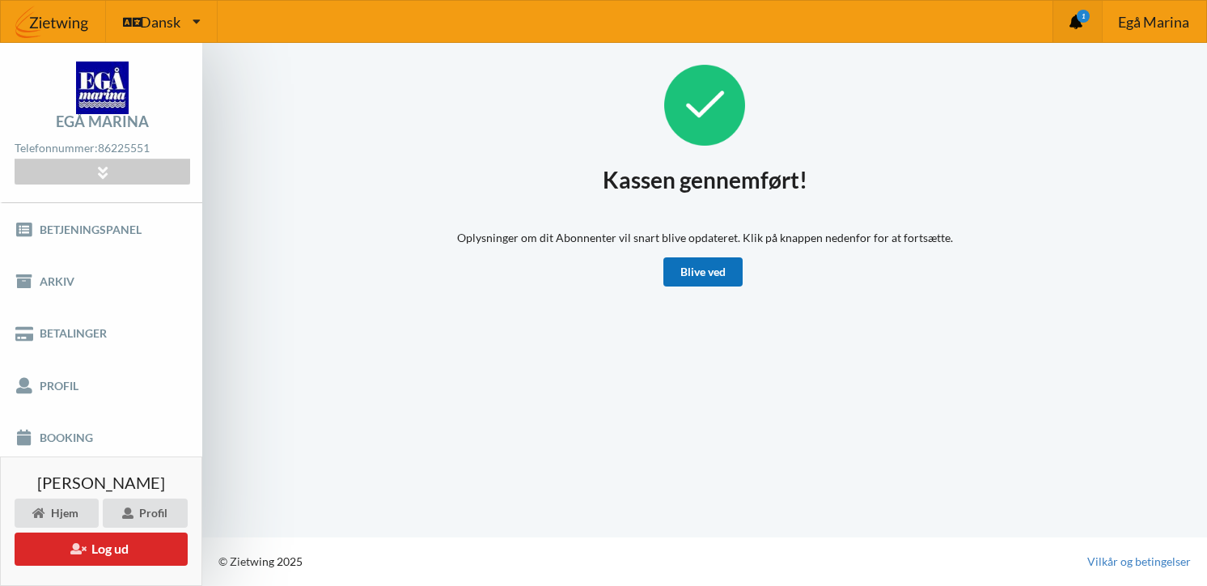
click at [698, 276] on link "Blive ved" at bounding box center [703, 271] width 79 height 29
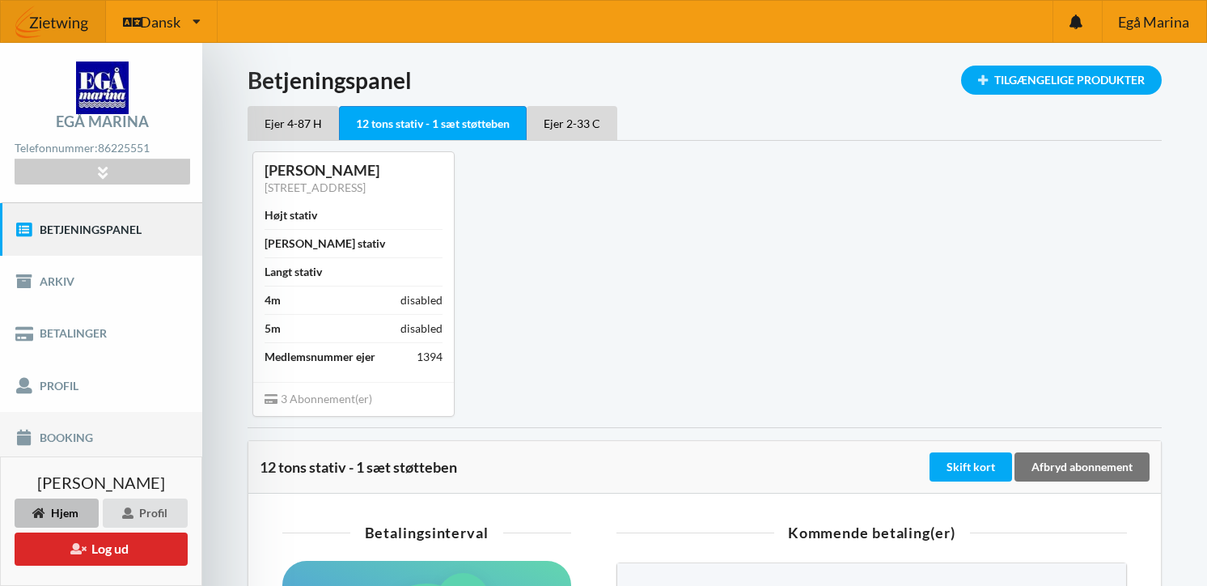
click at [115, 438] on link "Booking" at bounding box center [101, 438] width 202 height 52
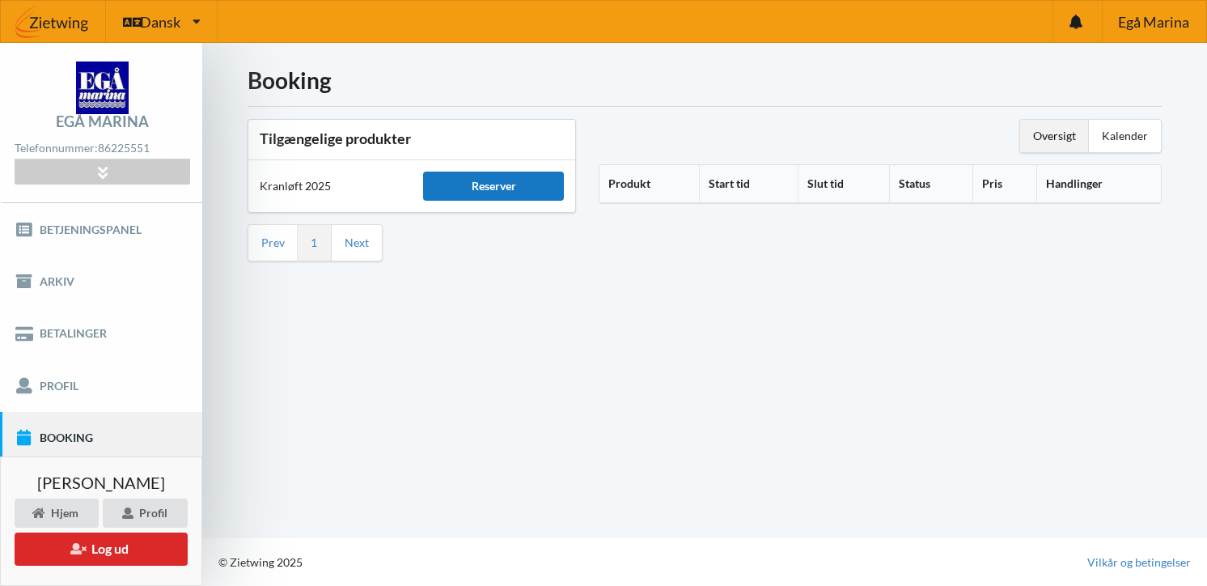
click at [498, 190] on div "Reserver" at bounding box center [493, 186] width 141 height 29
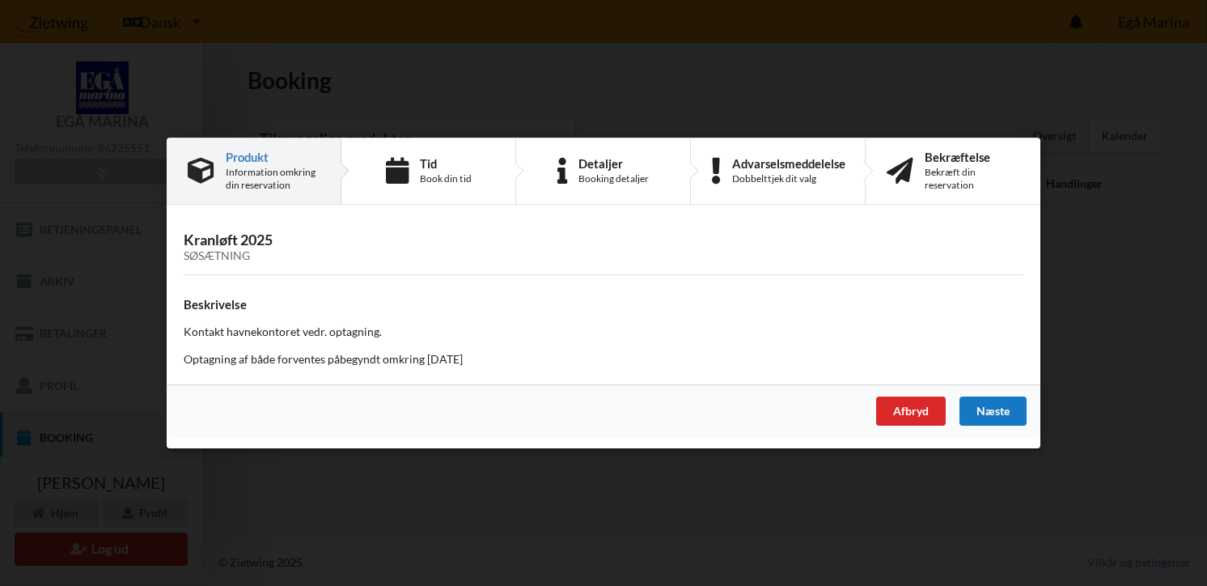
click at [988, 409] on div "Næste" at bounding box center [993, 411] width 67 height 29
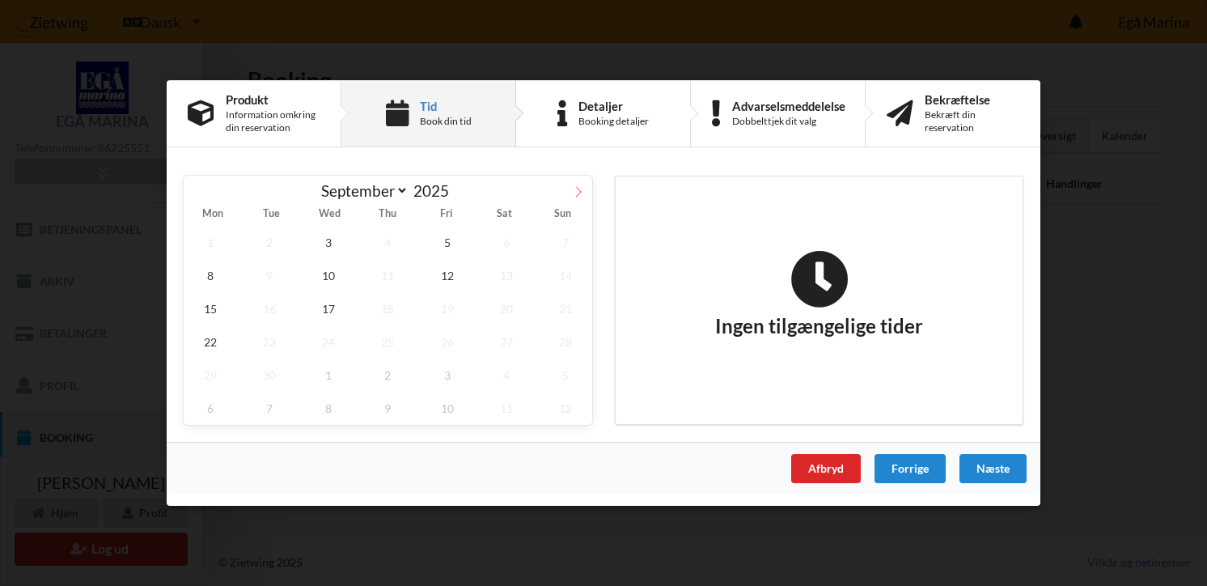
click at [583, 193] on icon at bounding box center [578, 191] width 11 height 11
select select "9"
click at [444, 247] on span "3" at bounding box center [447, 242] width 53 height 33
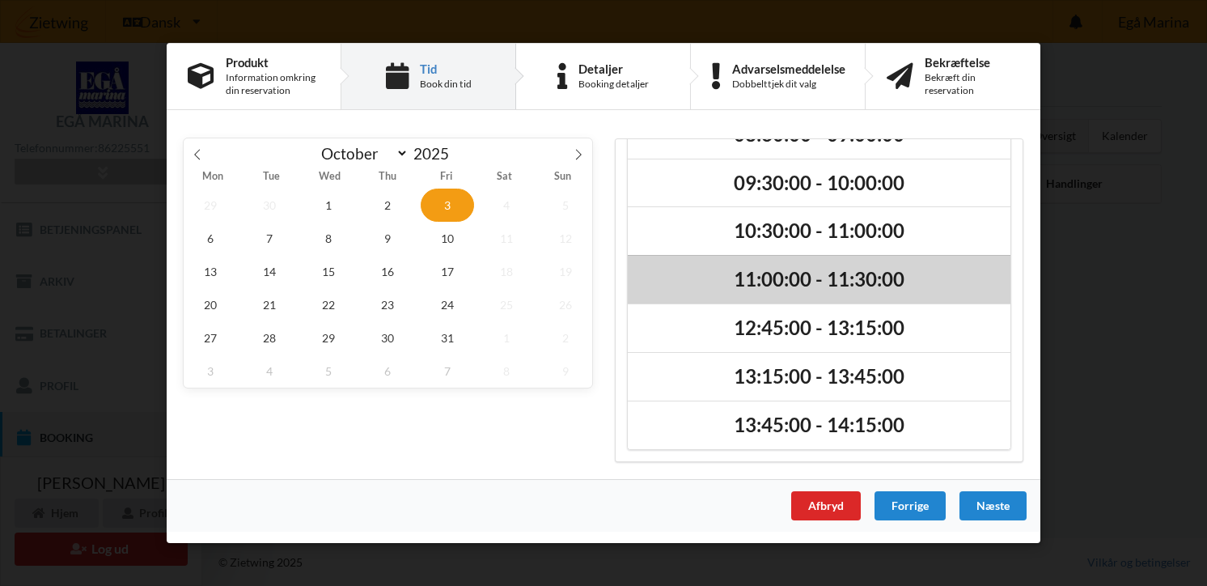
scroll to position [40, 0]
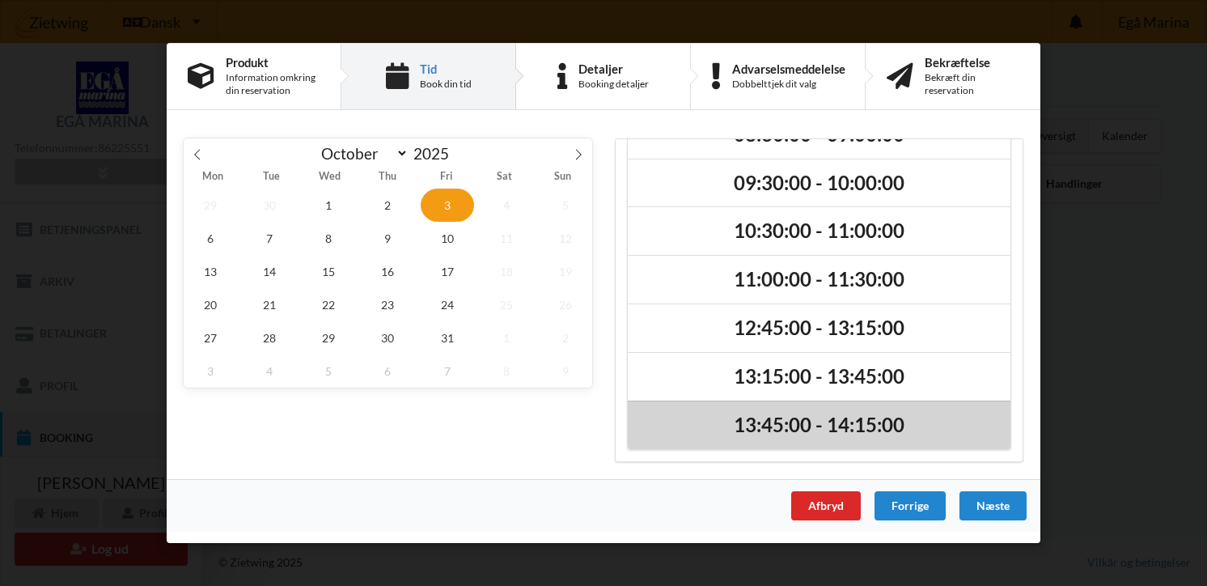
click at [831, 422] on h2 "13:45:00 - 14:15:00" at bounding box center [819, 425] width 360 height 25
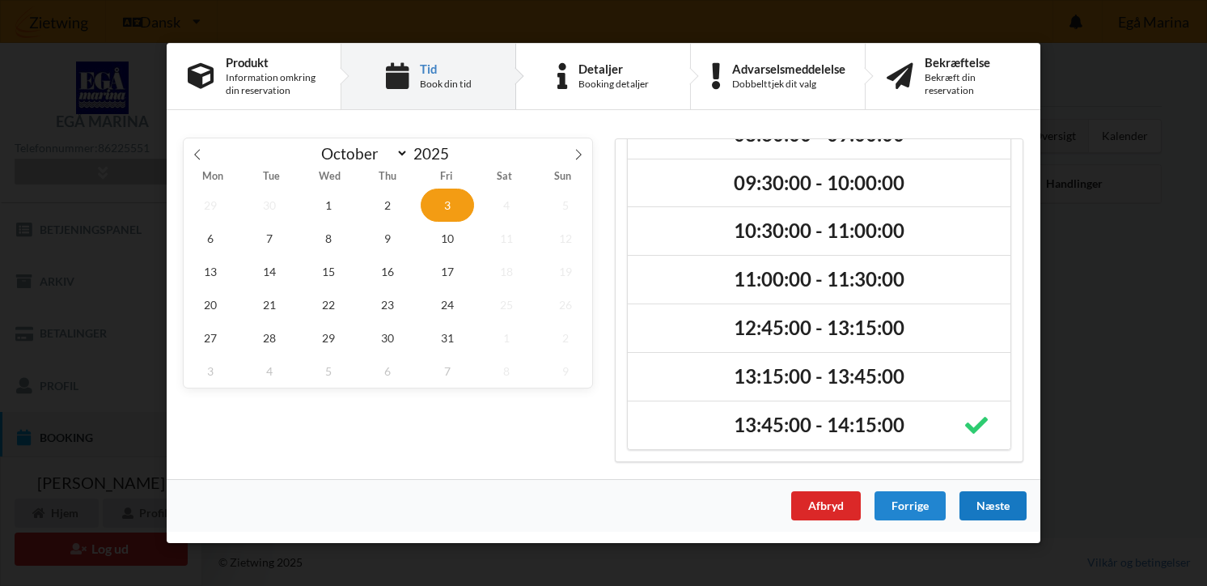
click at [995, 504] on div "Næste" at bounding box center [993, 505] width 67 height 29
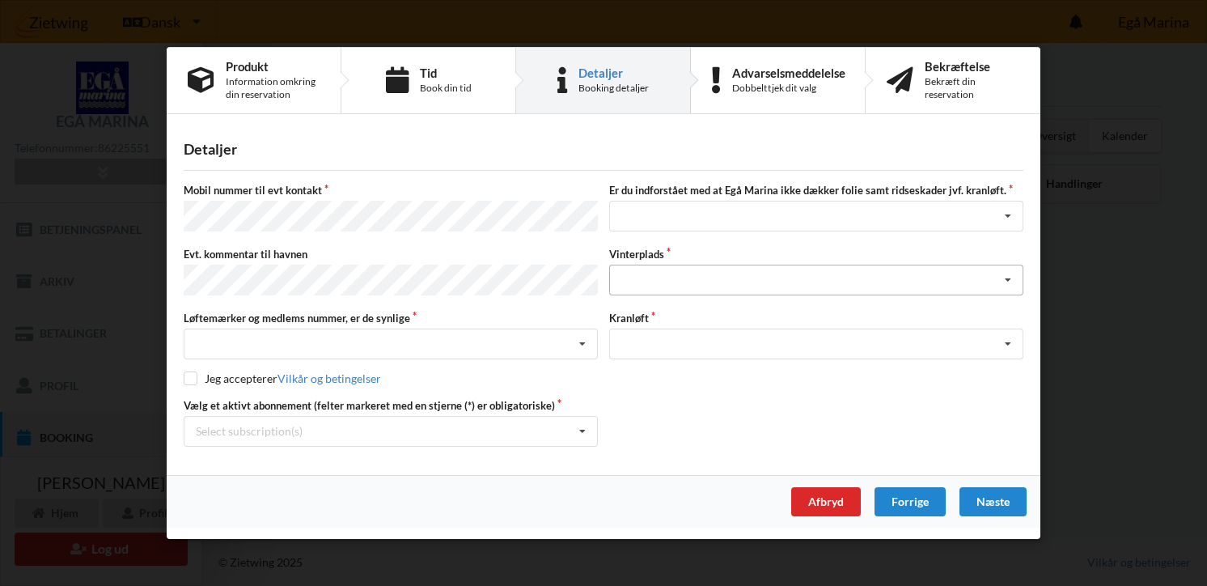
click at [701, 282] on div "Landplads nr. 1 Landplads nr. 2 Landplads nr.3 Landplads nr. 4 Landplads nr. 5 …" at bounding box center [816, 280] width 414 height 31
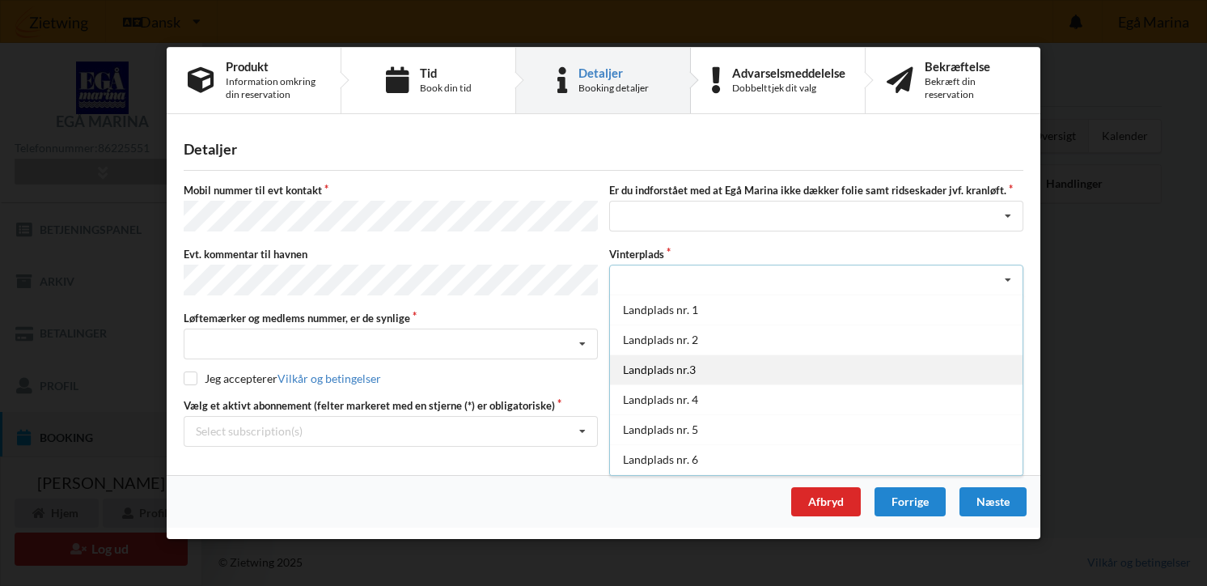
click at [698, 364] on div "Landplads nr.3" at bounding box center [816, 369] width 413 height 30
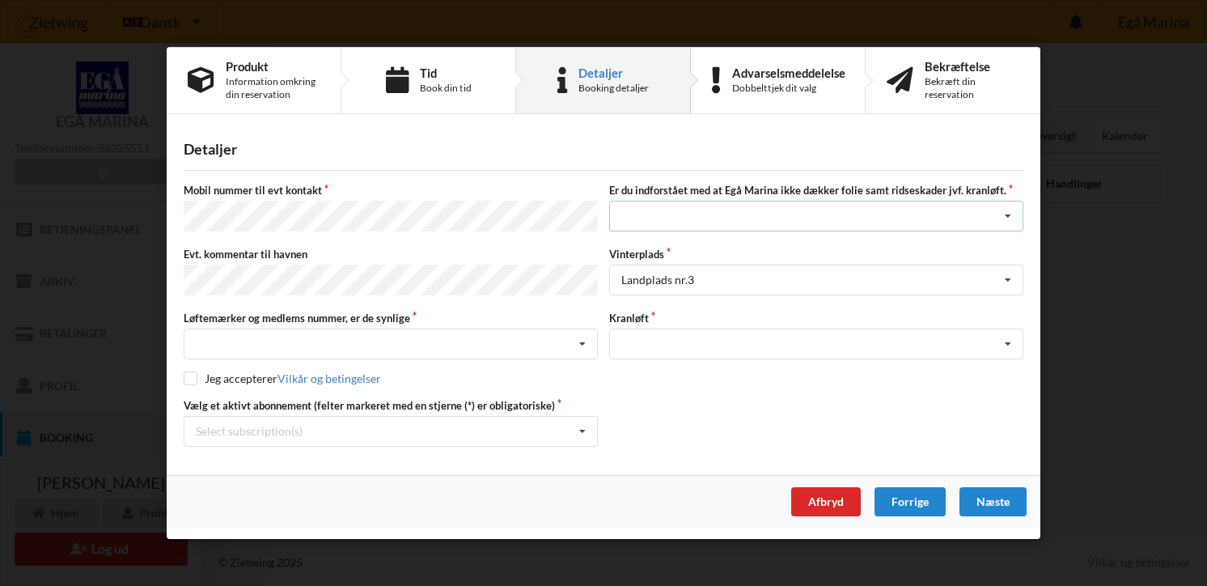
click at [782, 226] on div "Jeg har tæpper med og tager selv ansvaret for eventuelle folie samt ridseskader…" at bounding box center [816, 216] width 414 height 31
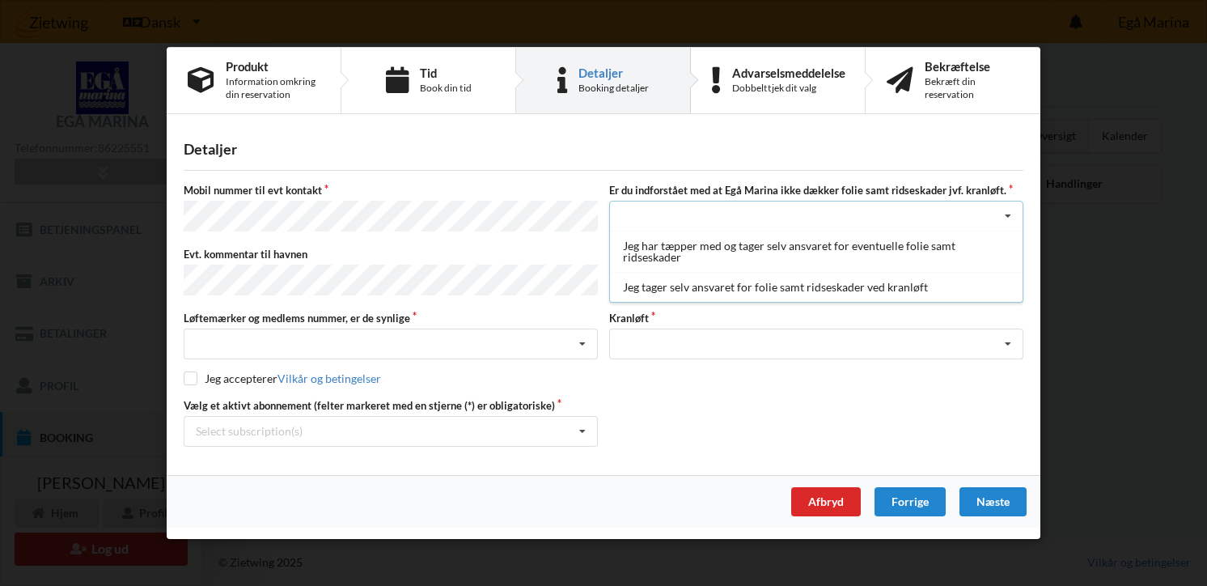
click at [771, 204] on div "Jeg har tæpper med og tager selv ansvaret for eventuelle folie samt ridseskader…" at bounding box center [816, 216] width 414 height 31
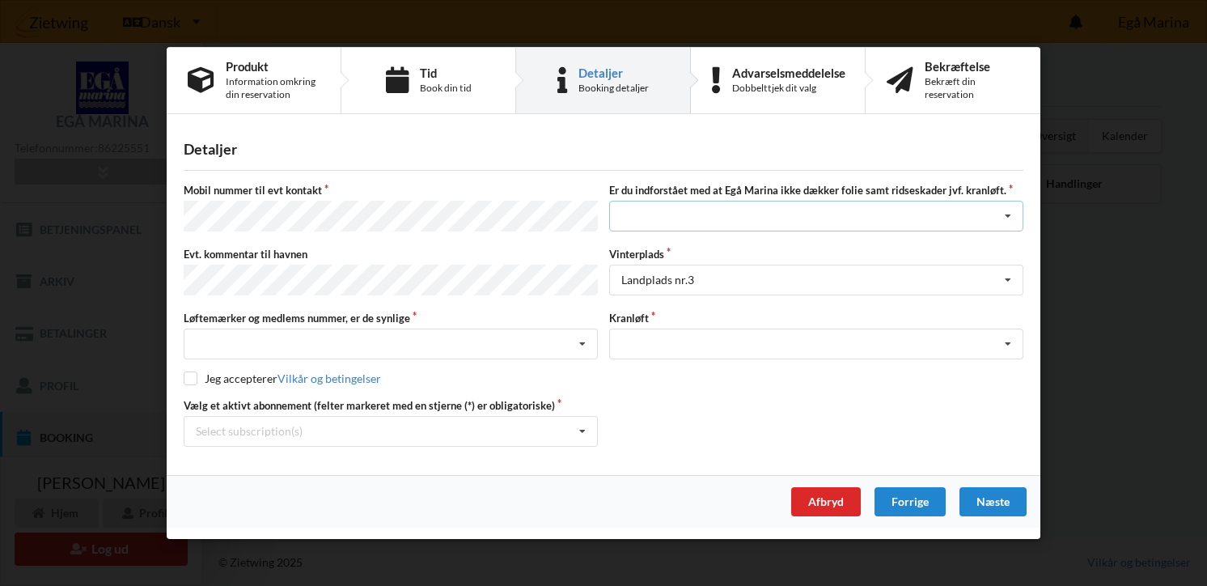
click at [694, 228] on div "Jeg har tæpper med og tager selv ansvaret for eventuelle folie samt ridseskader…" at bounding box center [816, 216] width 414 height 31
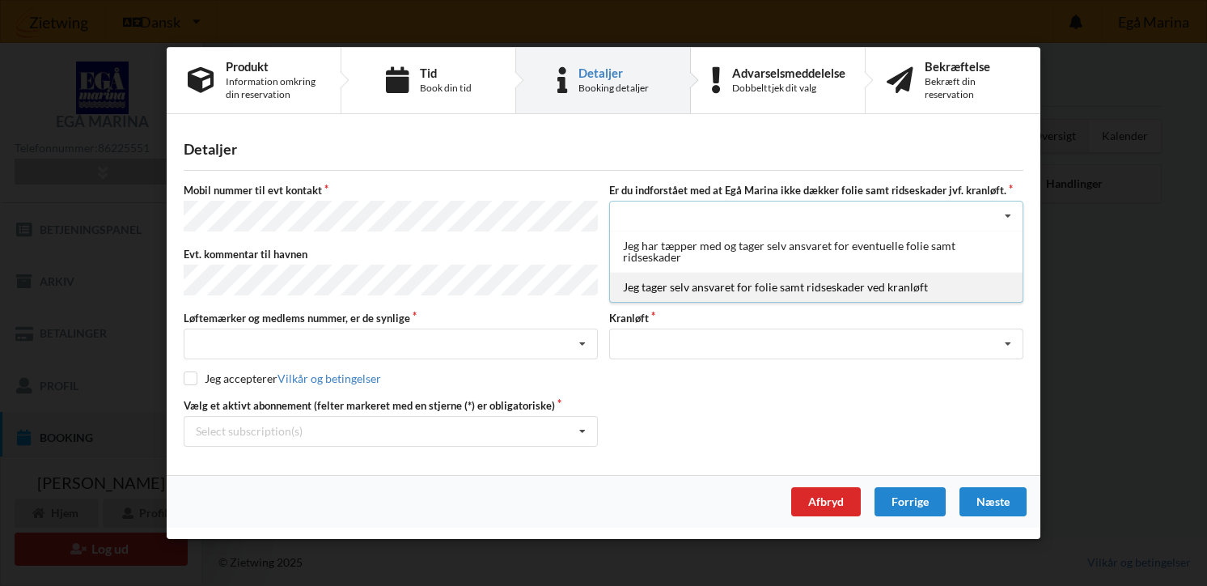
click at [691, 290] on div "Jeg tager selv ansvaret for folie samt ridseskader ved kranløft" at bounding box center [816, 288] width 413 height 30
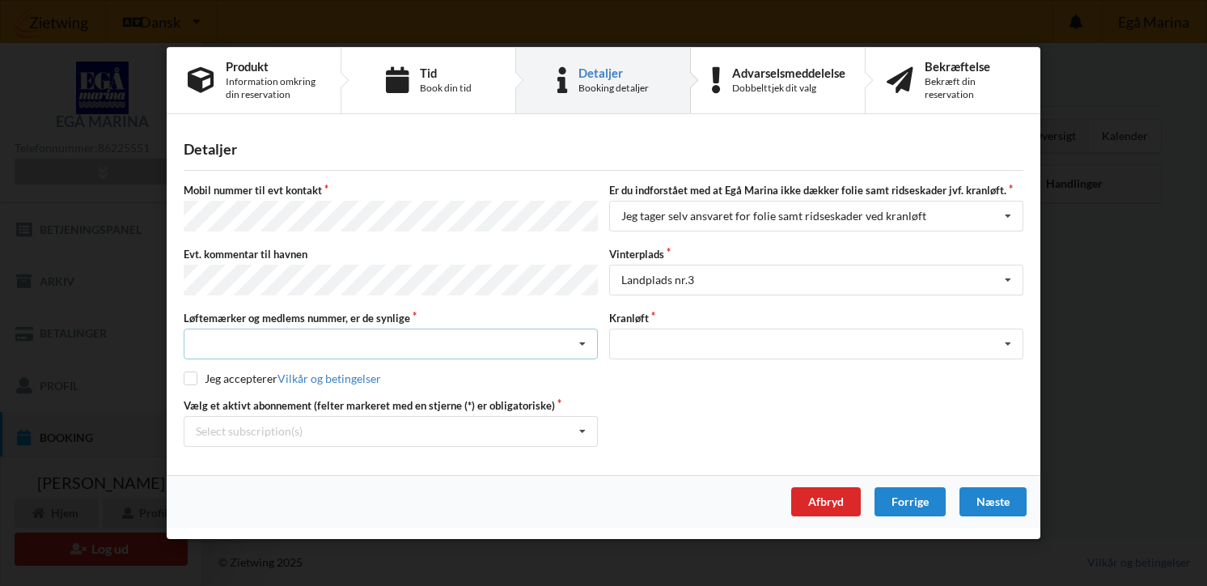
click at [322, 340] on div "Nej, jeg kontakter havnekontoret inden løftet Ja, mine mærker er synlige og int…" at bounding box center [391, 344] width 414 height 31
click at [691, 337] on div "Optagning" at bounding box center [816, 344] width 414 height 31
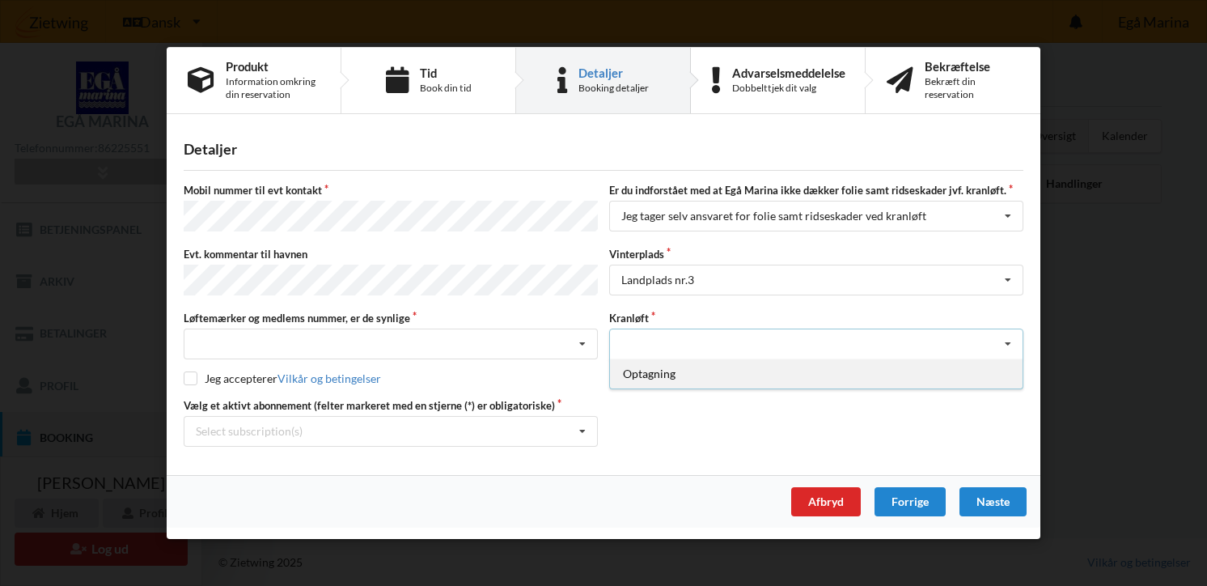
click at [693, 370] on div "Optagning" at bounding box center [816, 373] width 413 height 30
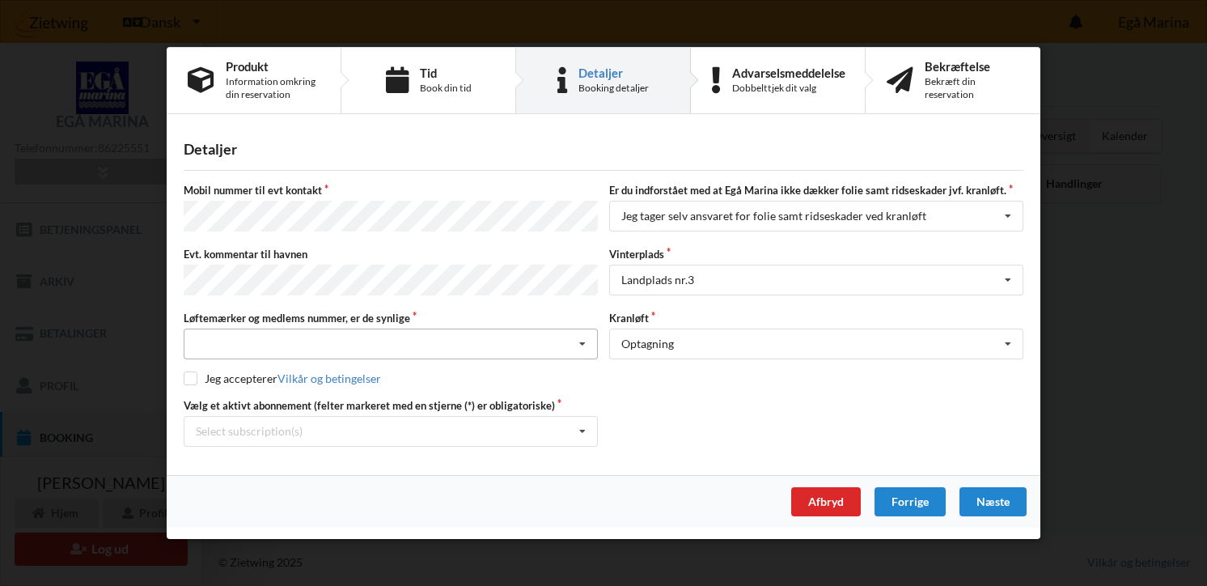
click at [331, 333] on div "Nej, jeg kontakter havnekontoret inden løftet Ja, mine mærker er synlige og int…" at bounding box center [391, 344] width 414 height 31
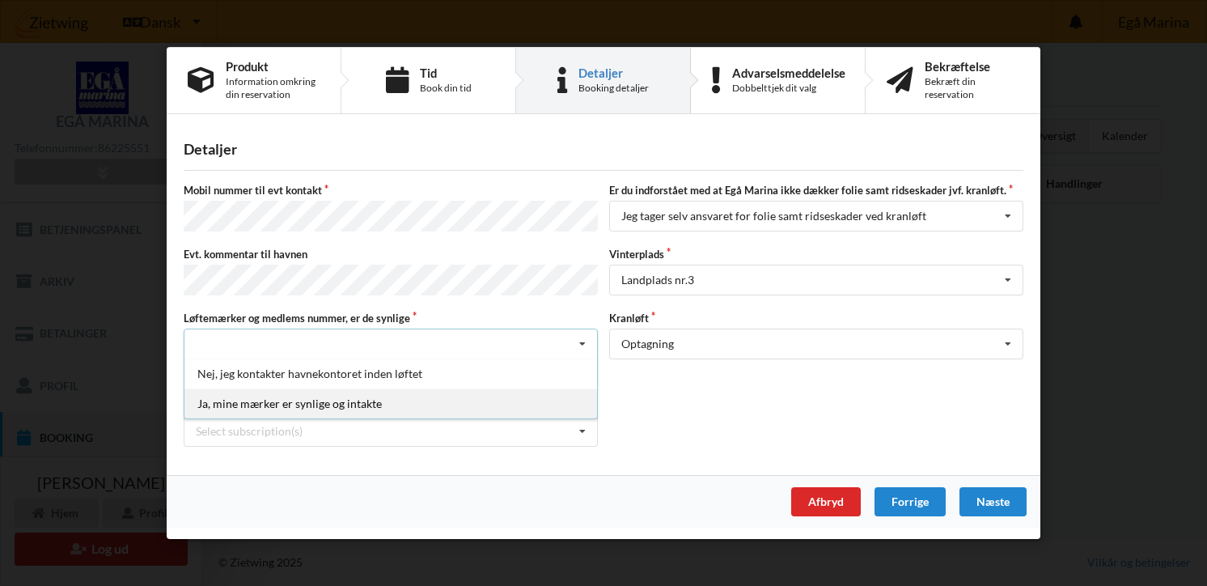
click at [332, 397] on div "Ja, mine mærker er synlige og intakte" at bounding box center [390, 403] width 413 height 30
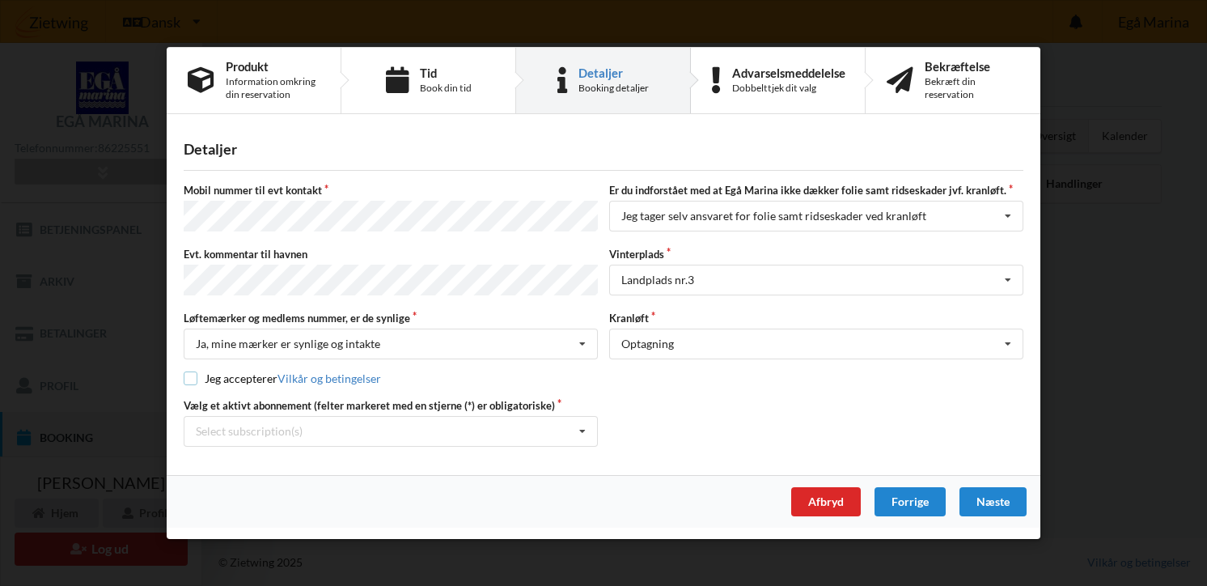
click at [188, 377] on input "checkbox" at bounding box center [191, 378] width 14 height 14
checkbox input "true"
click at [403, 433] on div "Select subscription(s) * Ejer 2-33 C * Ejer 4-87 H * 12 tons stativ - 1 sæt stø…" at bounding box center [391, 431] width 414 height 31
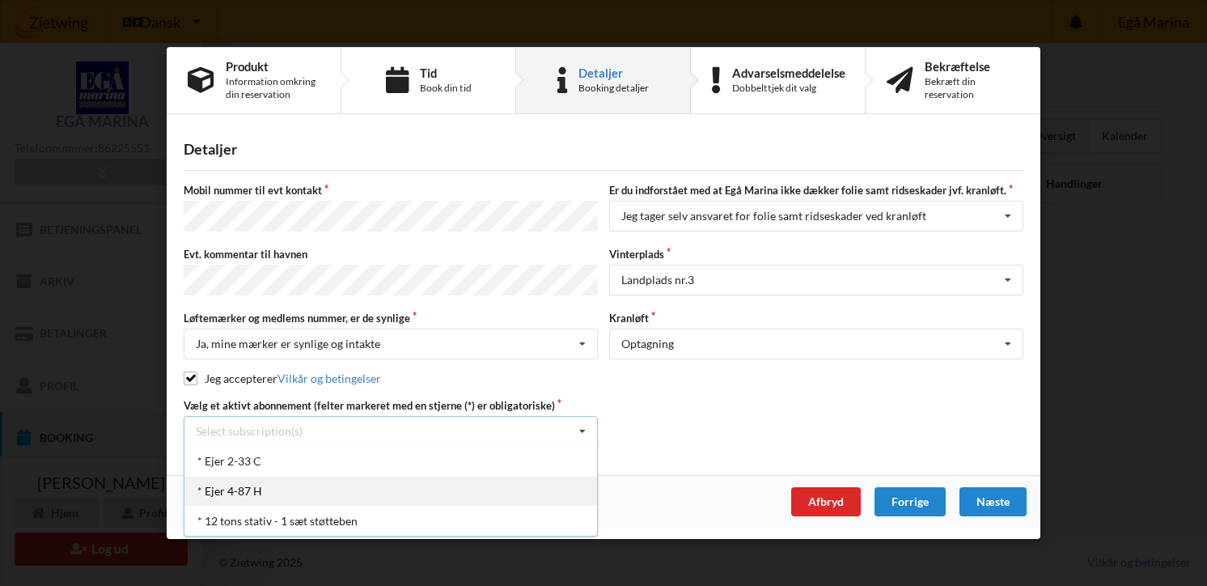
click at [395, 484] on div "* Ejer 4-87 H" at bounding box center [390, 491] width 413 height 30
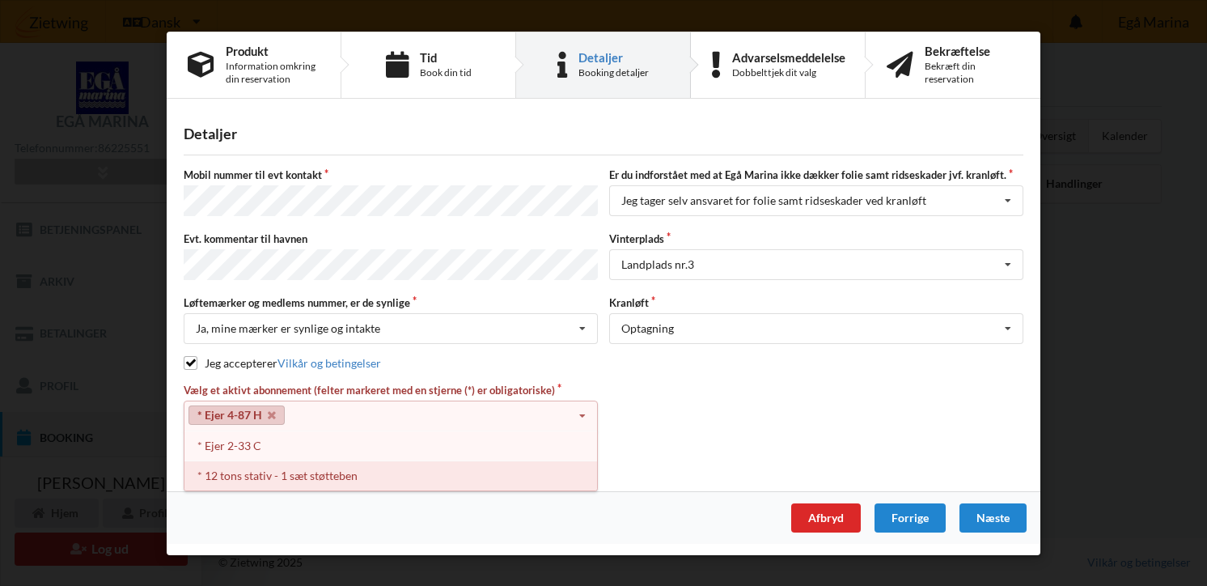
click at [421, 469] on div "* 12 tons stativ - 1 sæt støtteben" at bounding box center [390, 475] width 413 height 30
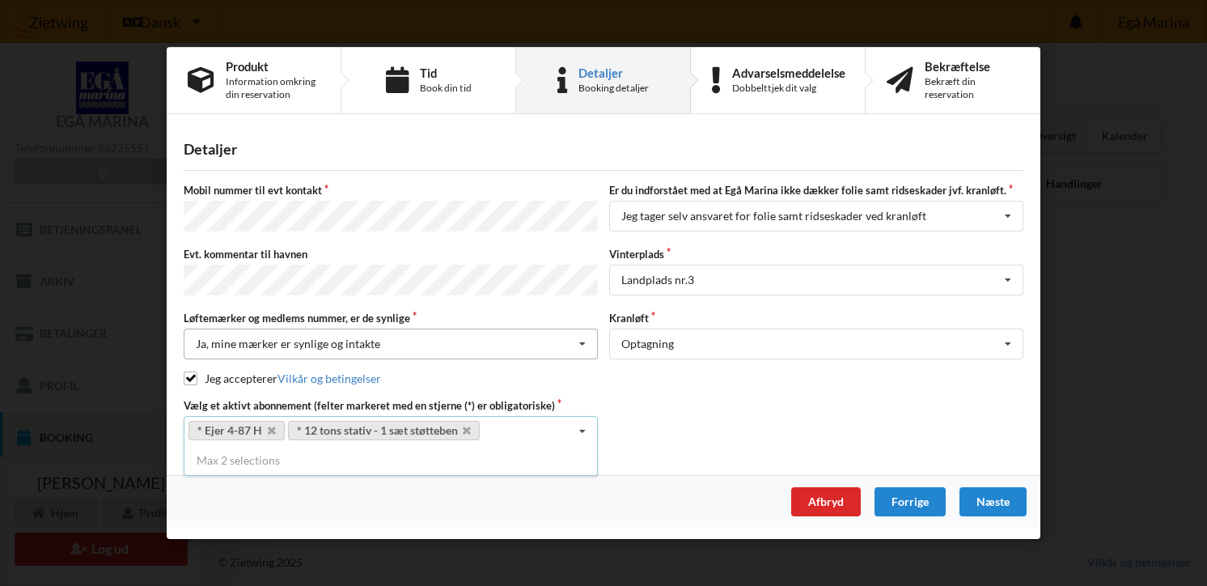
click at [469, 333] on div "Ja, mine mærker er synlige og intakte [PERSON_NAME], jeg kontakter havnekontore…" at bounding box center [391, 344] width 414 height 31
click at [427, 336] on div "Ja, mine mærker er synlige og intakte [PERSON_NAME], jeg kontakter havnekontore…" at bounding box center [391, 344] width 414 height 31
click at [1000, 498] on div "Næste" at bounding box center [993, 501] width 67 height 29
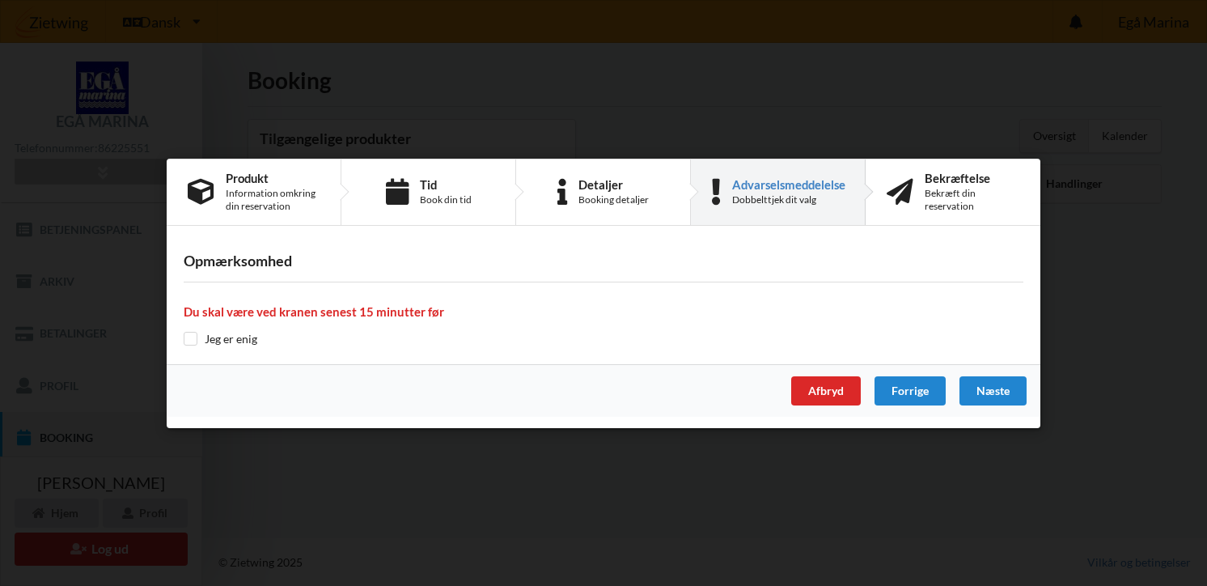
click at [192, 337] on input "checkbox" at bounding box center [191, 339] width 14 height 14
checkbox input "true"
click at [991, 392] on div "Næste" at bounding box center [993, 390] width 67 height 29
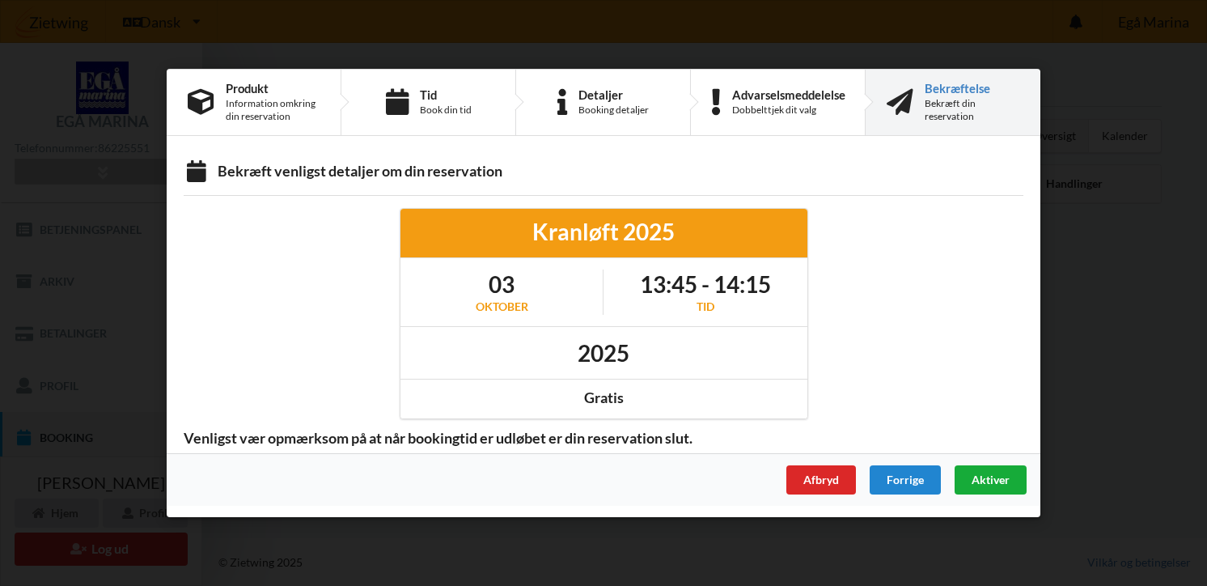
click at [983, 491] on div "Aktiver" at bounding box center [991, 479] width 72 height 29
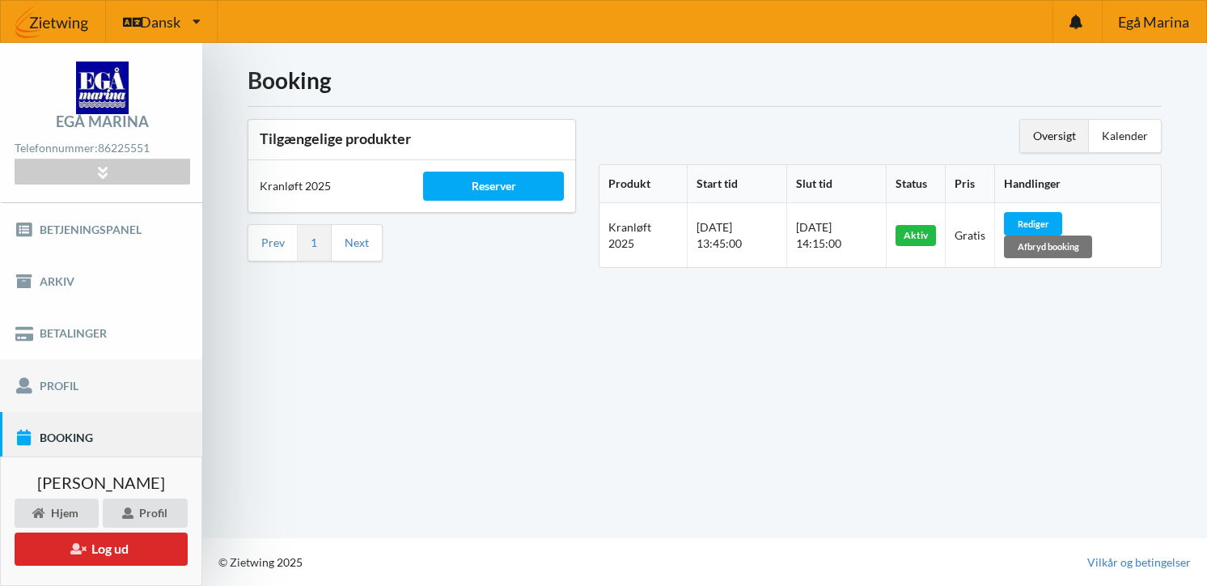
scroll to position [0, 0]
click at [85, 336] on link "Betalinger" at bounding box center [101, 333] width 202 height 52
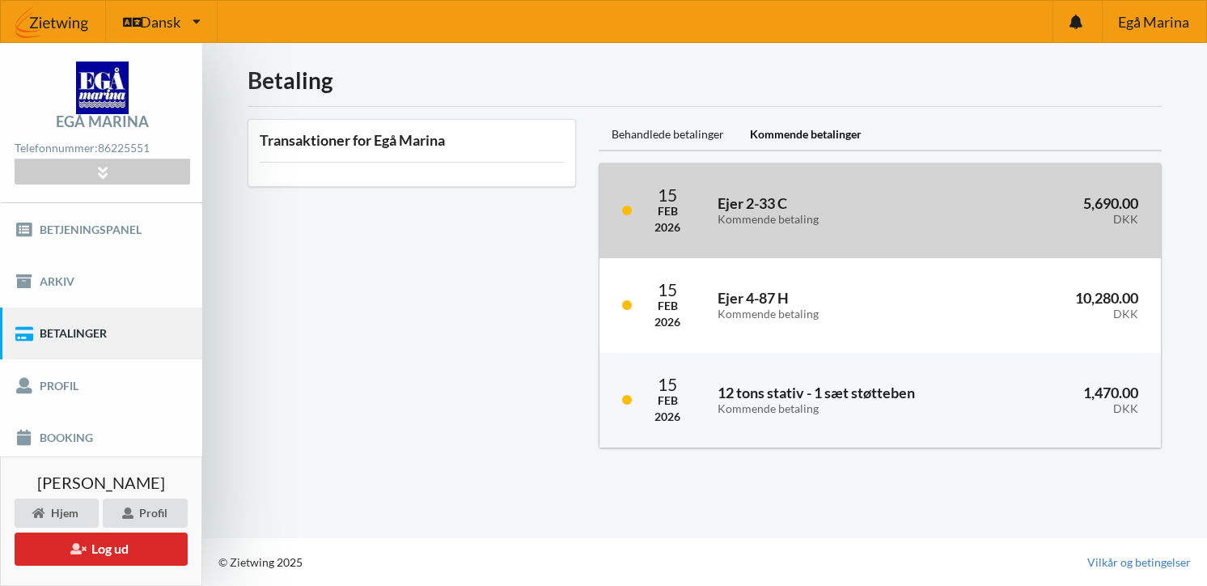
click at [829, 219] on div "Kommende betaling" at bounding box center [829, 220] width 222 height 14
